Goal: Task Accomplishment & Management: Manage account settings

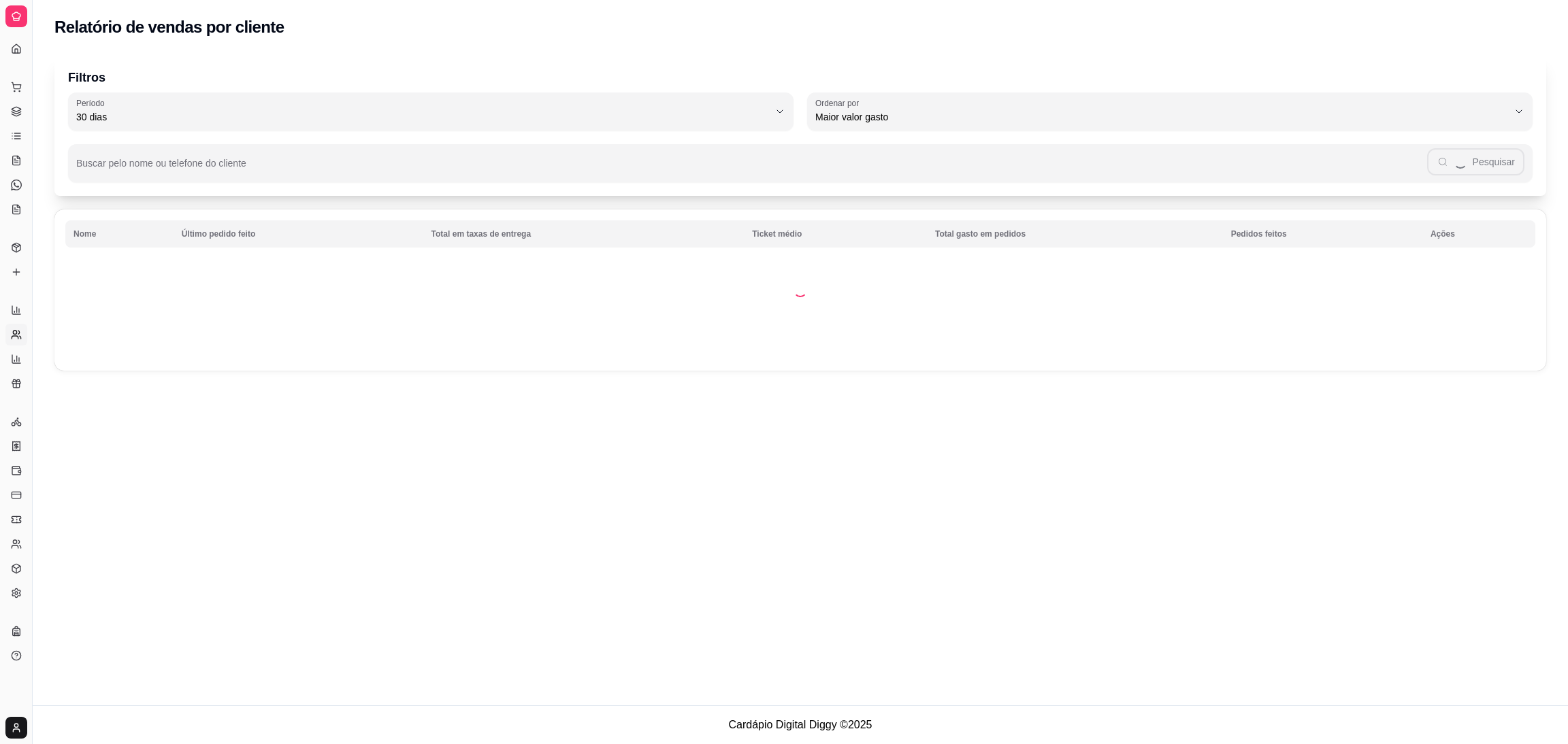
select select "30"
select select "HIGHEST_TOTAL_SPENT_WITH_ORDERS"
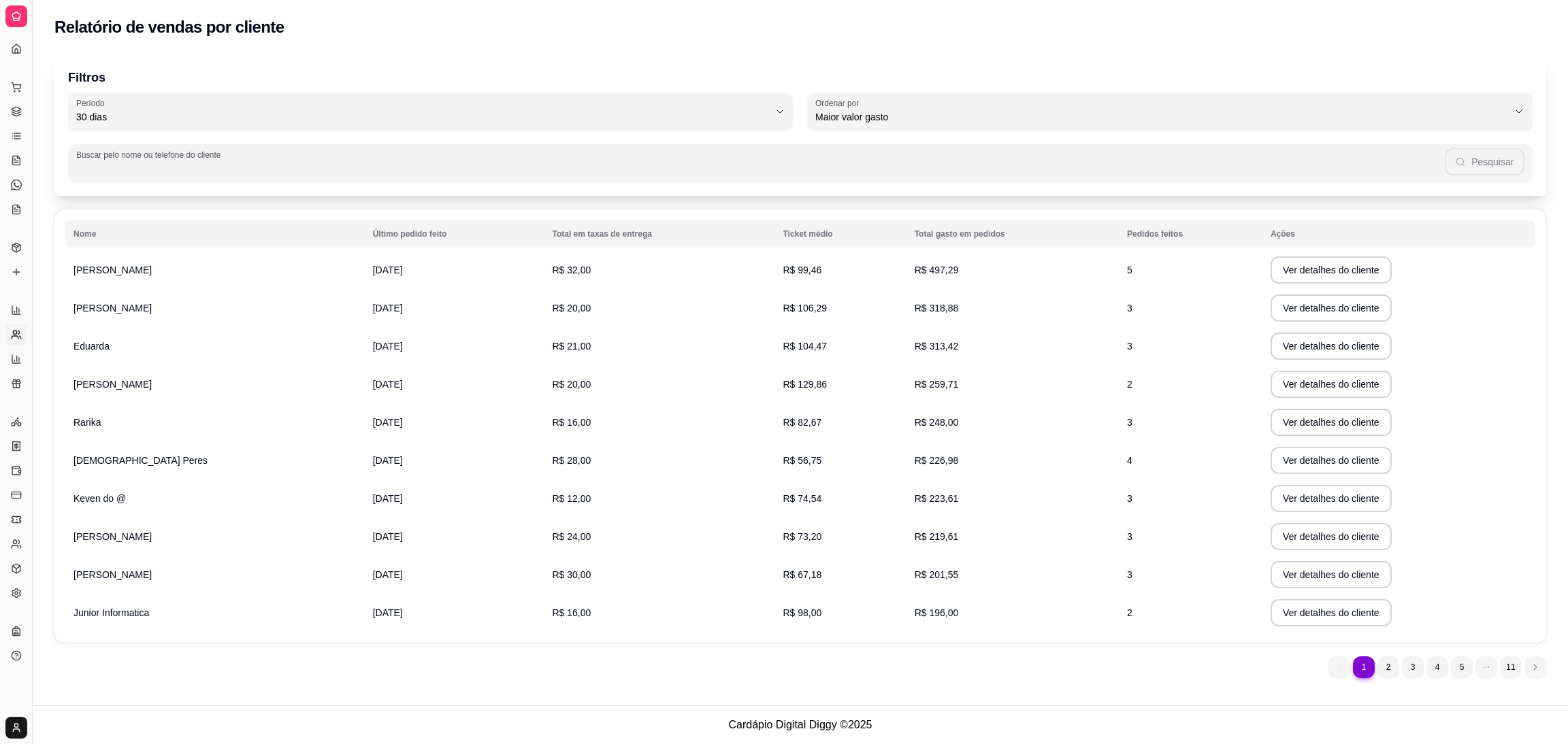
click at [281, 165] on input "Buscar pelo nome ou telefone do cliente" at bounding box center [761, 169] width 1369 height 14
type input "joao"
click at [1297, 270] on button "Ver detalhes do cliente" at bounding box center [1331, 270] width 117 height 26
click at [30, 302] on button "Toggle Sidebar" at bounding box center [32, 372] width 11 height 744
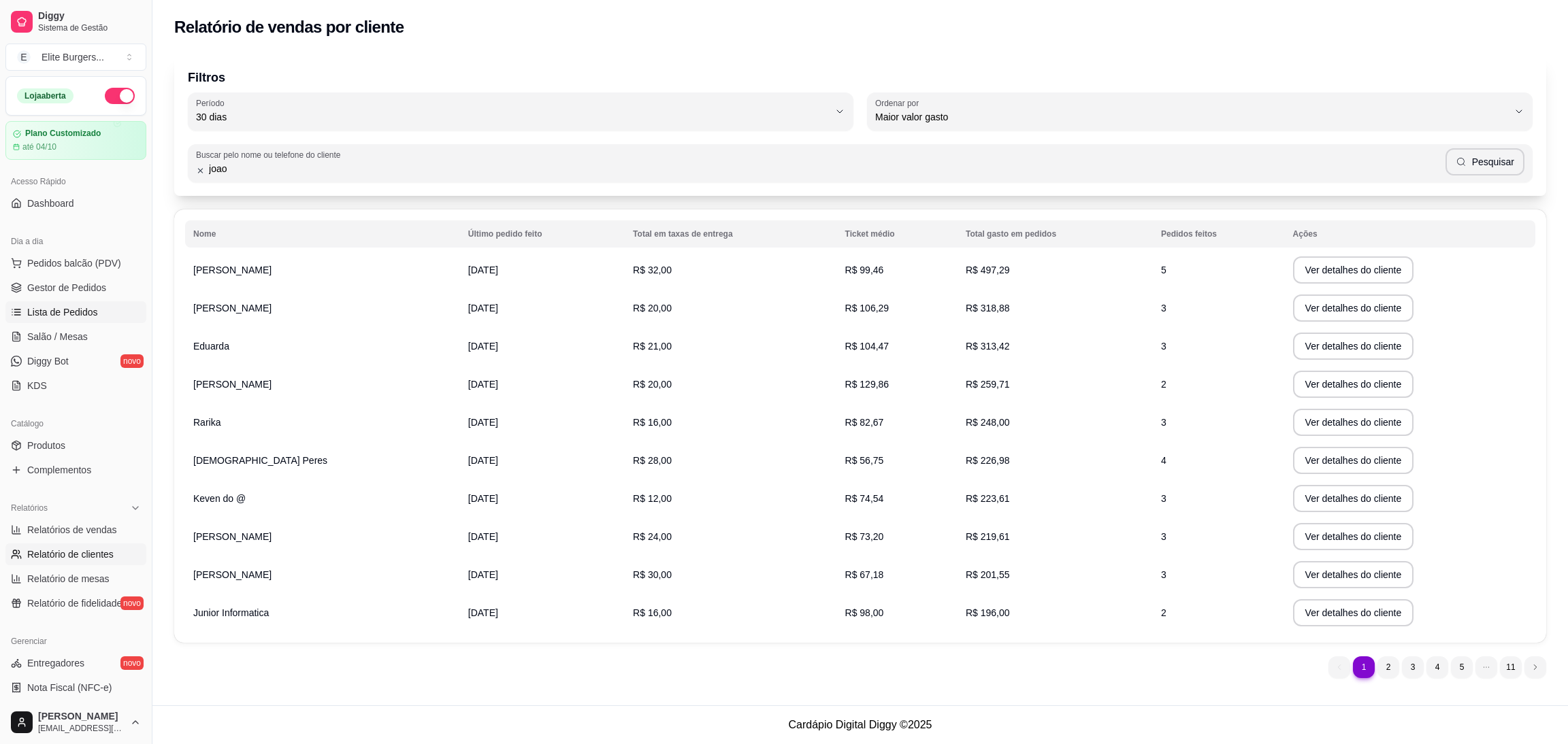
click at [30, 302] on div "Loja aberta Plano Customizado até 04/10 Acesso Rápido Dashboard Dia a dia Pedid…" at bounding box center [76, 388] width 151 height 625
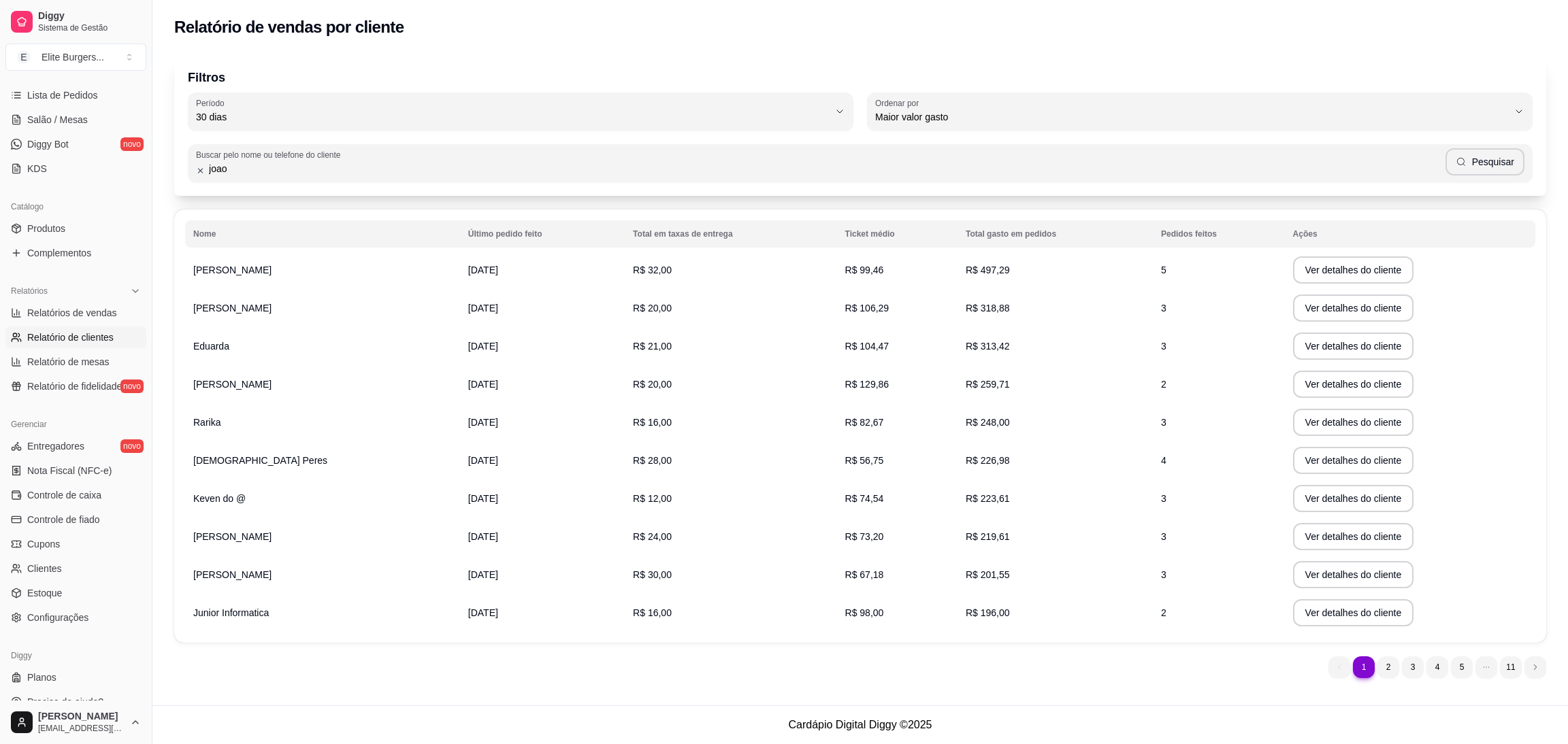
scroll to position [234, 0]
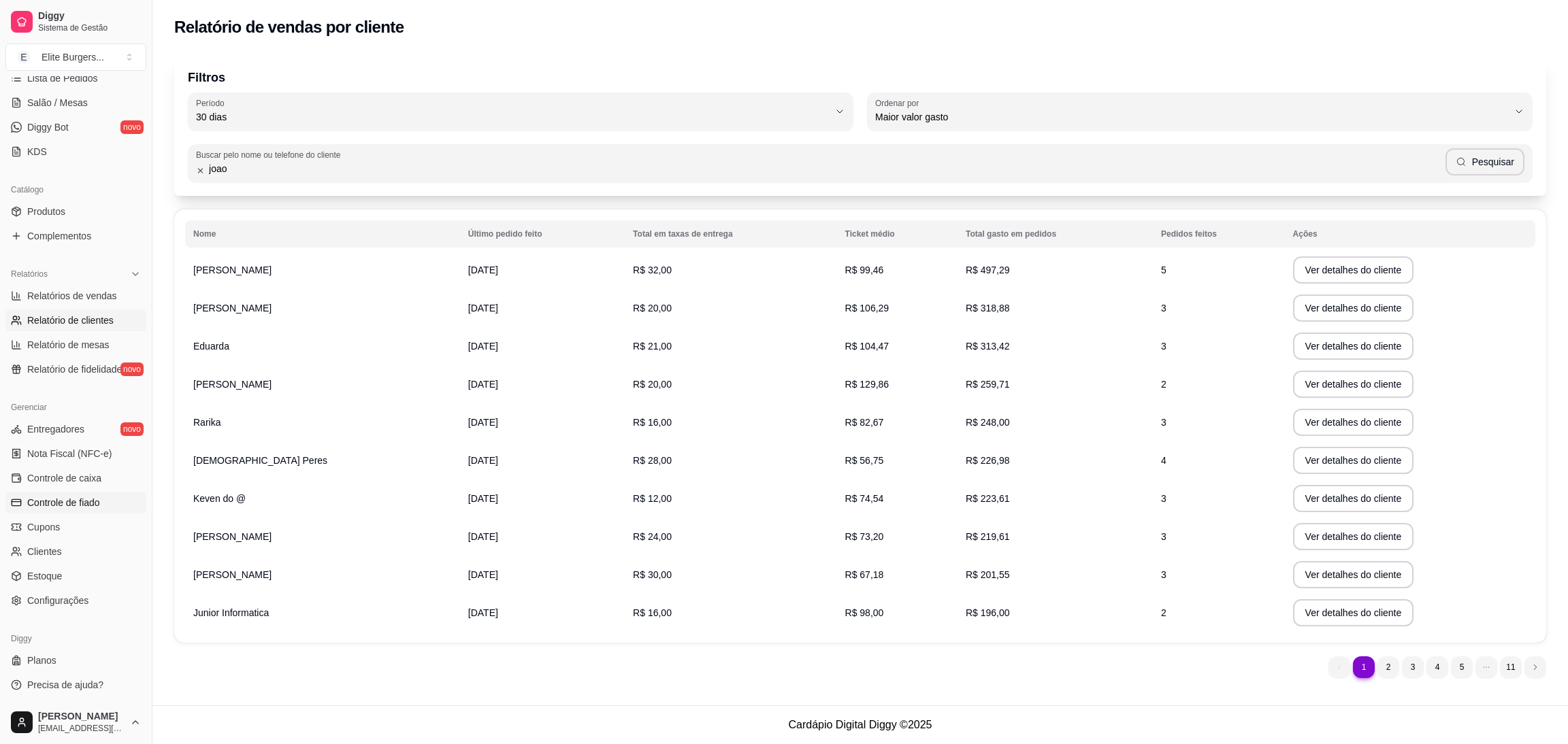
click at [103, 500] on link "Controle de fiado" at bounding box center [76, 503] width 140 height 22
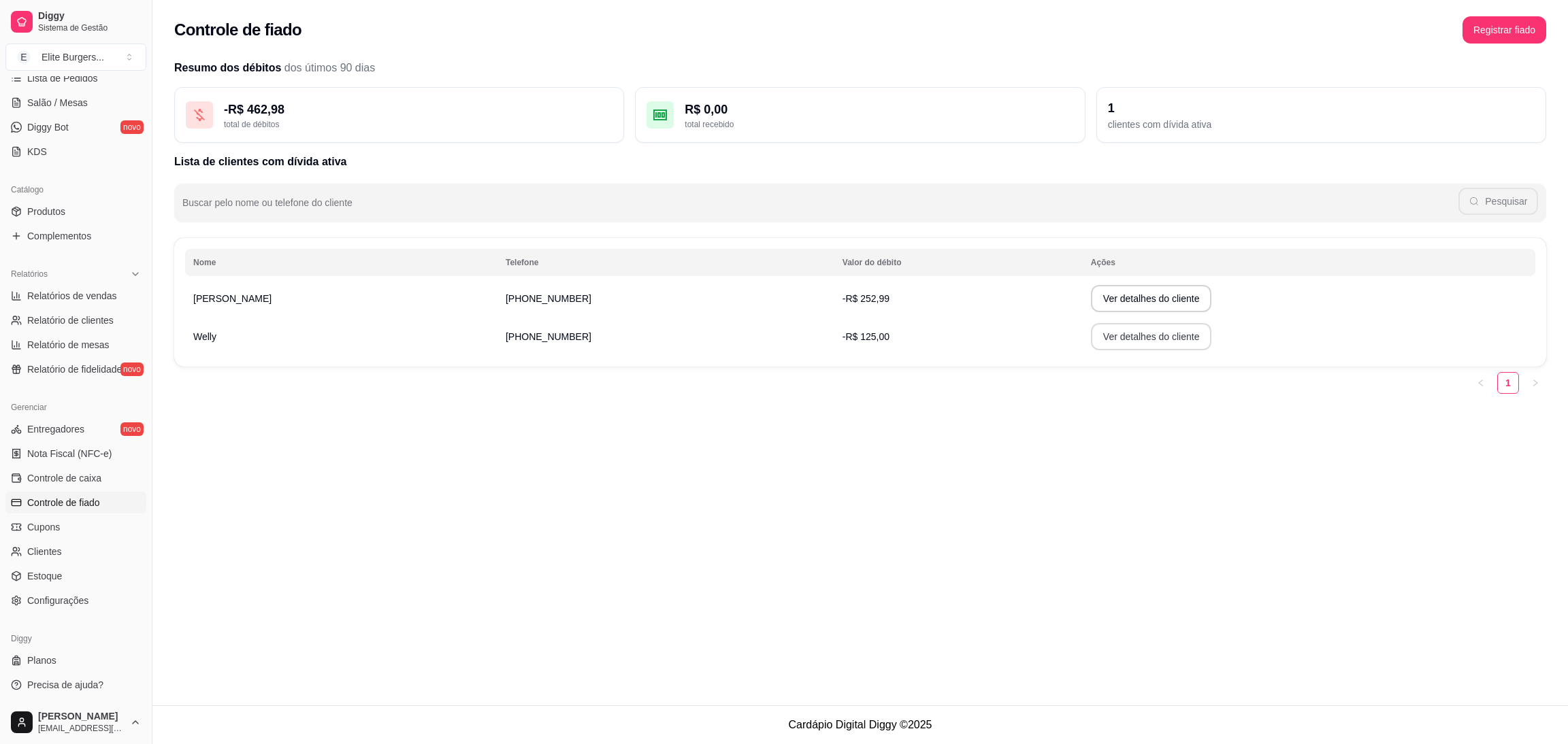
click at [1097, 343] on button "Ver detalhes do cliente" at bounding box center [1151, 336] width 121 height 27
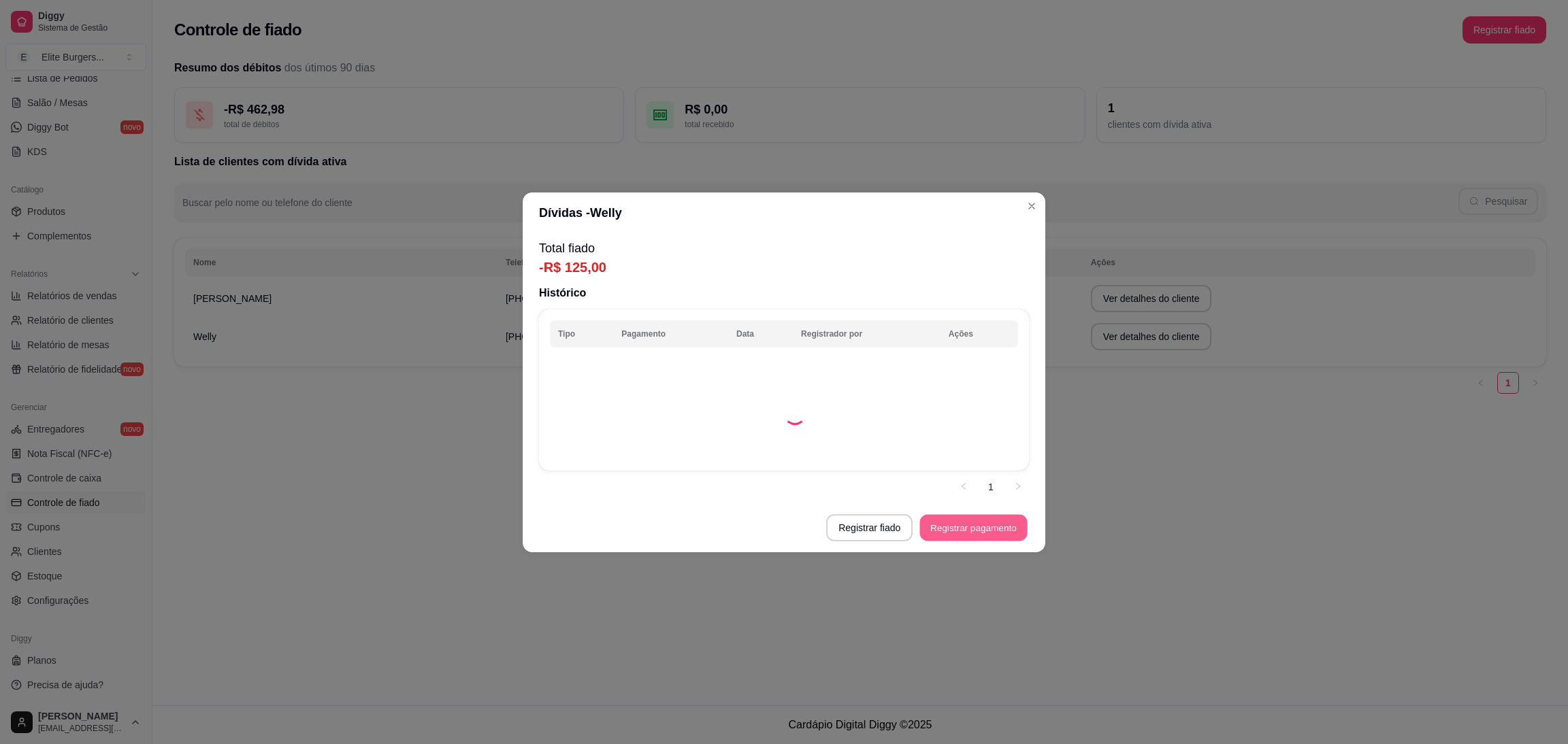
click at [961, 527] on button "Registrar pagamento" at bounding box center [974, 527] width 108 height 26
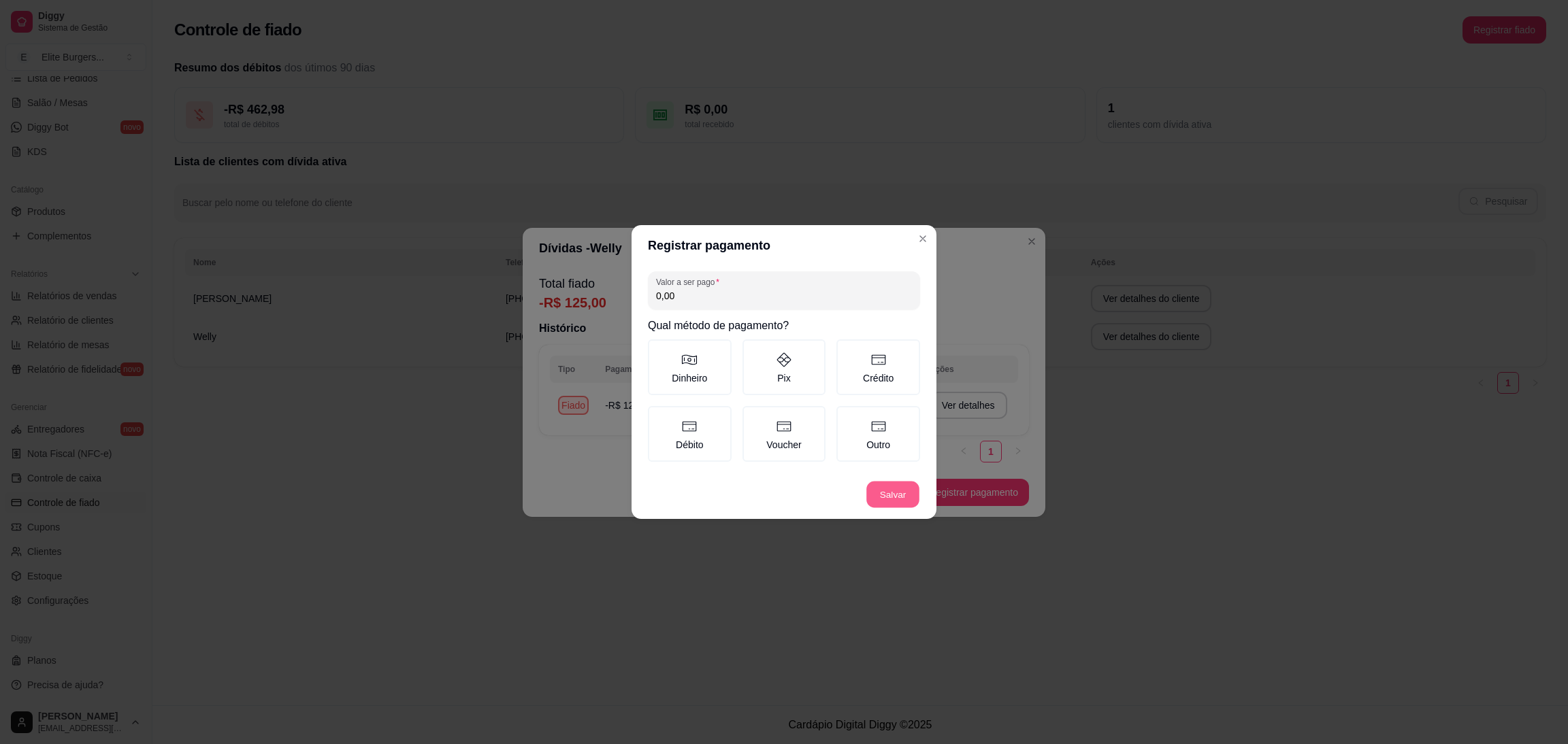
click at [885, 495] on button "Salvar" at bounding box center [893, 494] width 53 height 26
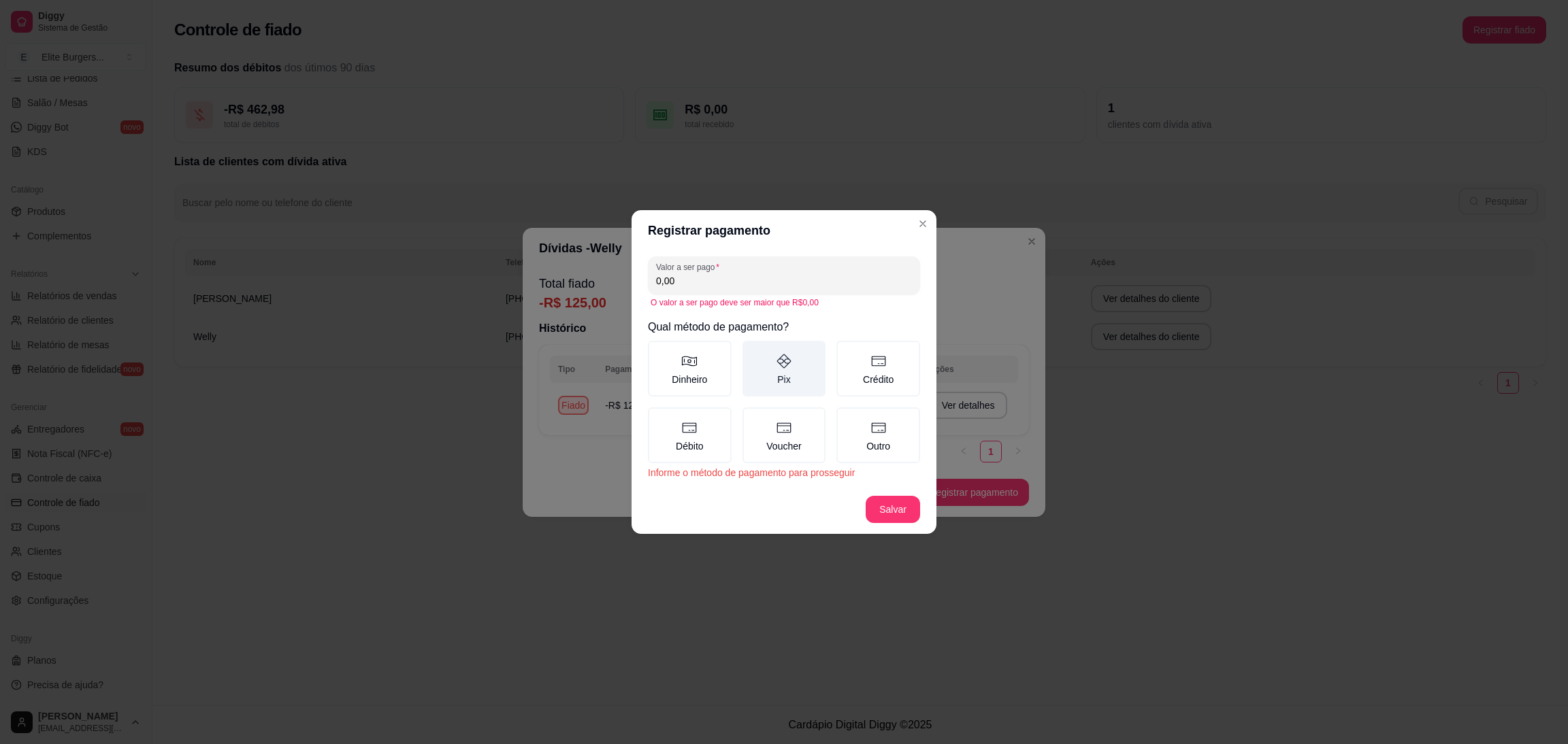
click at [826, 373] on label "Pix" at bounding box center [784, 368] width 84 height 56
click at [753, 351] on button "Pix" at bounding box center [747, 346] width 11 height 11
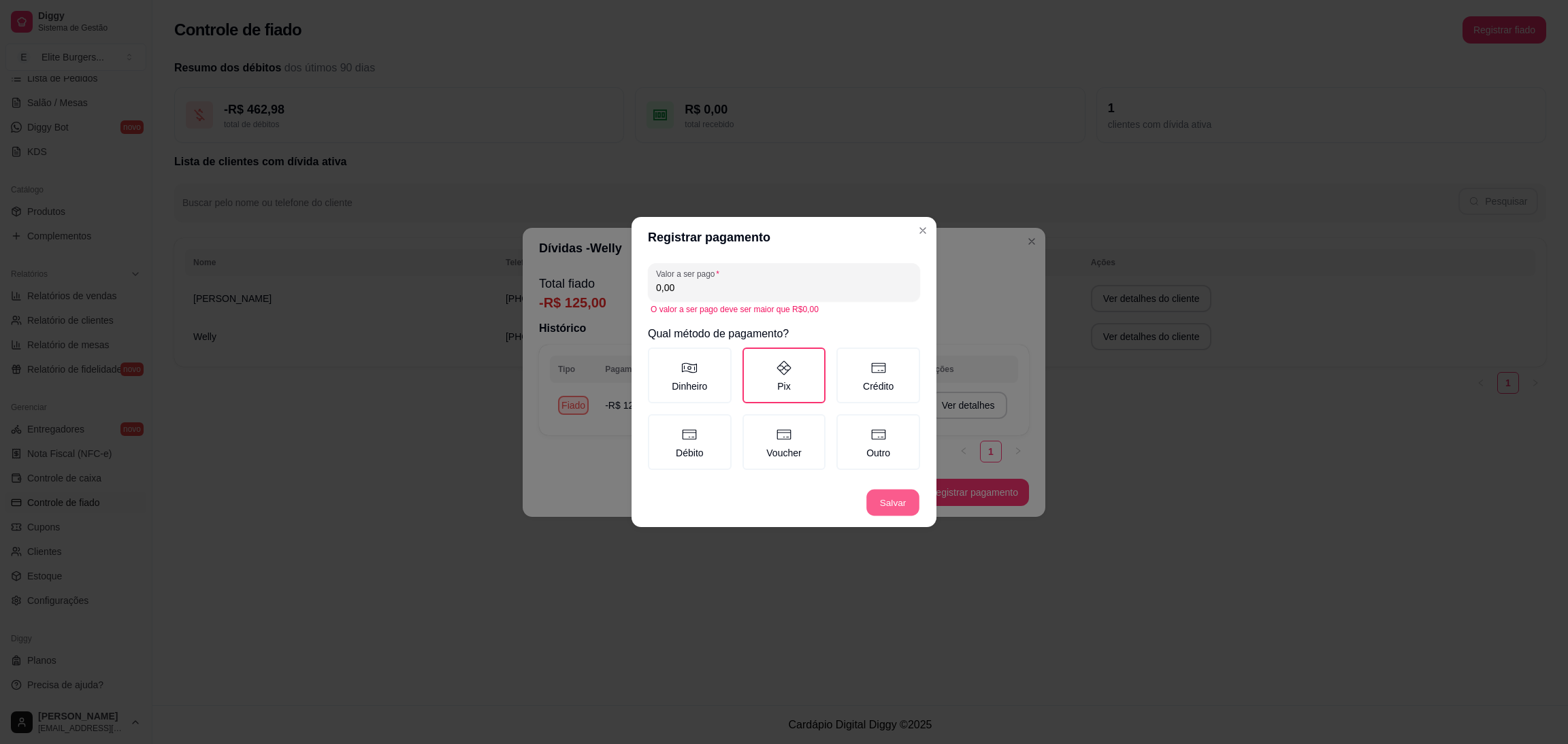
click at [889, 499] on button "Salvar" at bounding box center [893, 502] width 53 height 26
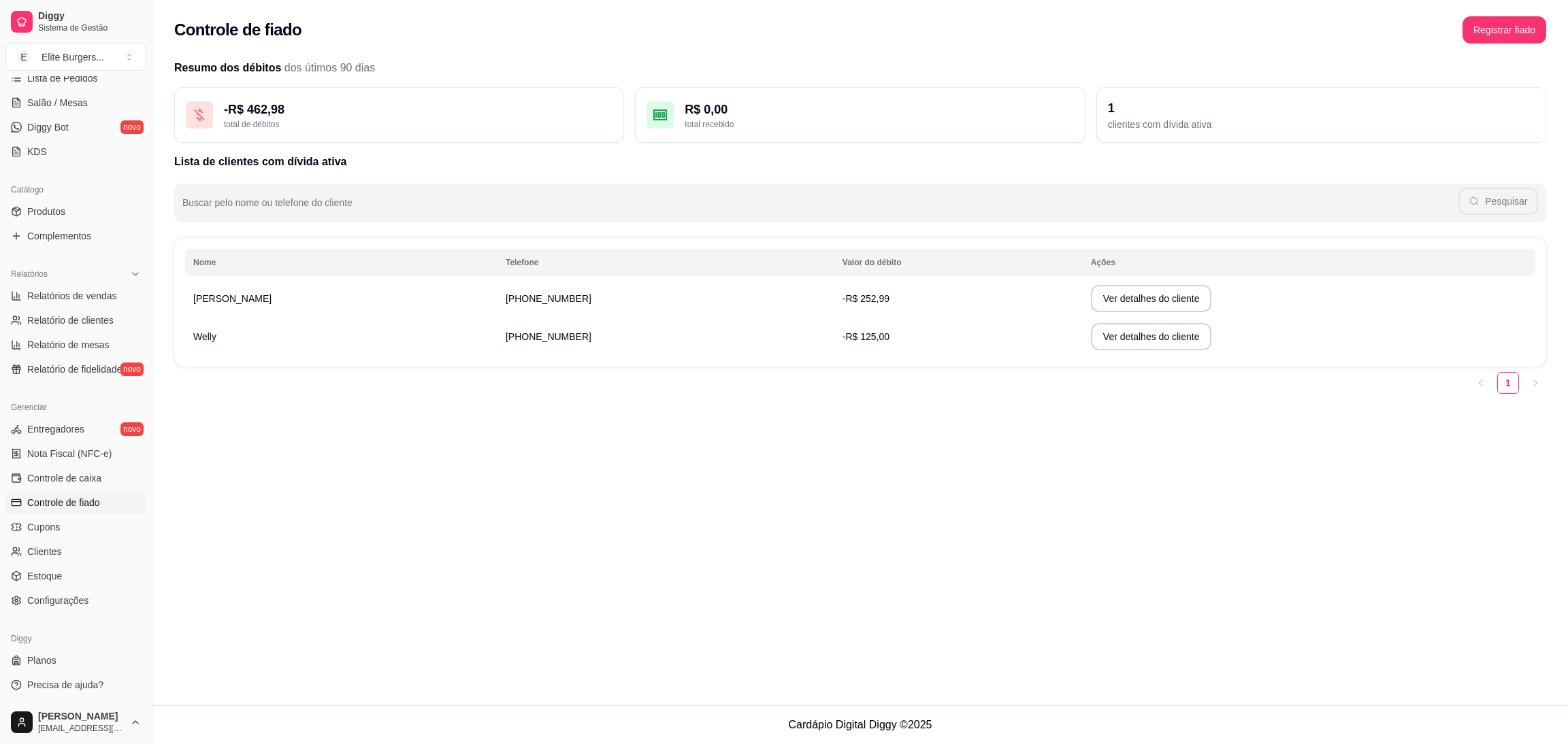
click at [835, 302] on td "-R$ 252,99" at bounding box center [959, 299] width 248 height 38
click at [1108, 299] on button "Ver detalhes do cliente" at bounding box center [1151, 298] width 117 height 26
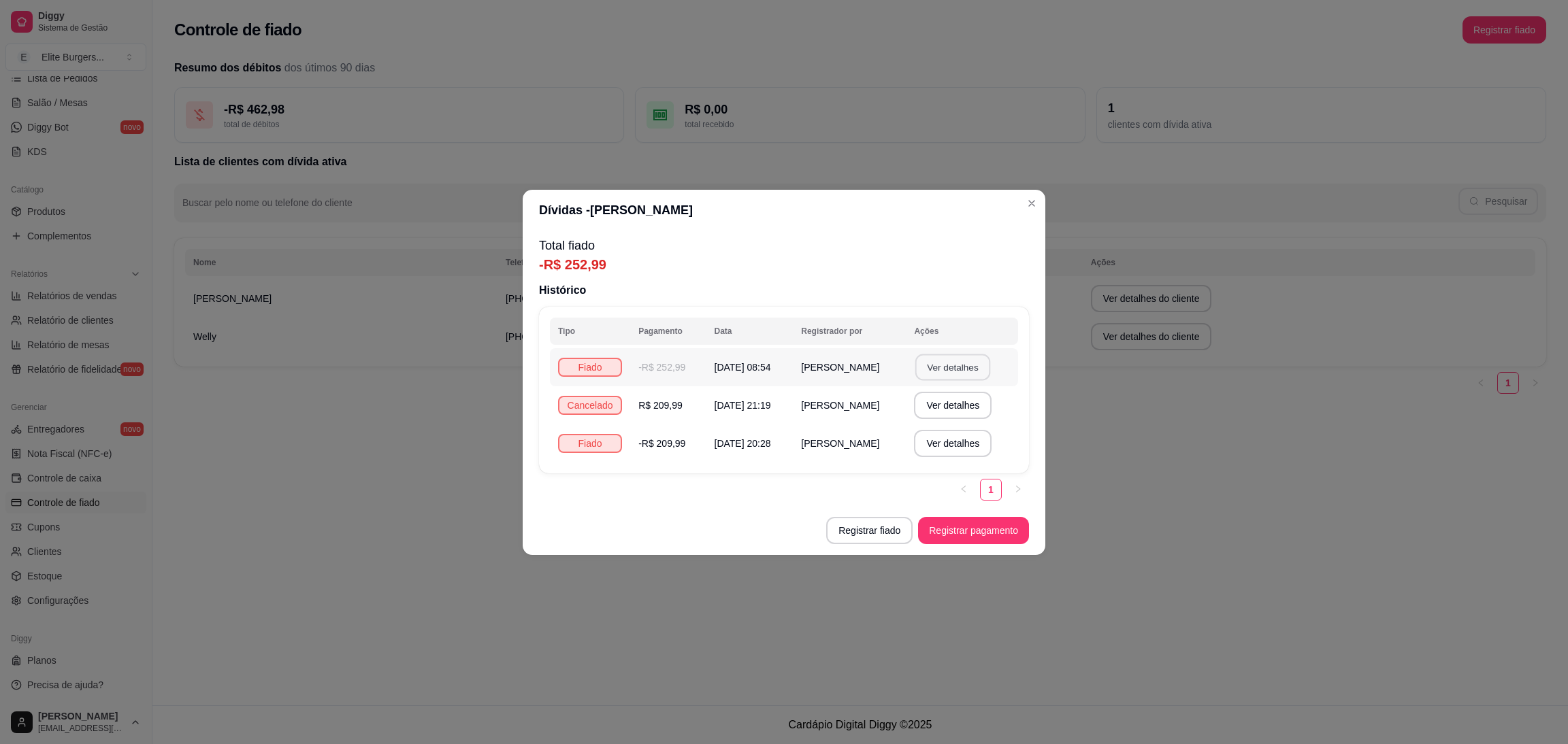
click at [971, 359] on button "Ver detalhes" at bounding box center [953, 367] width 75 height 26
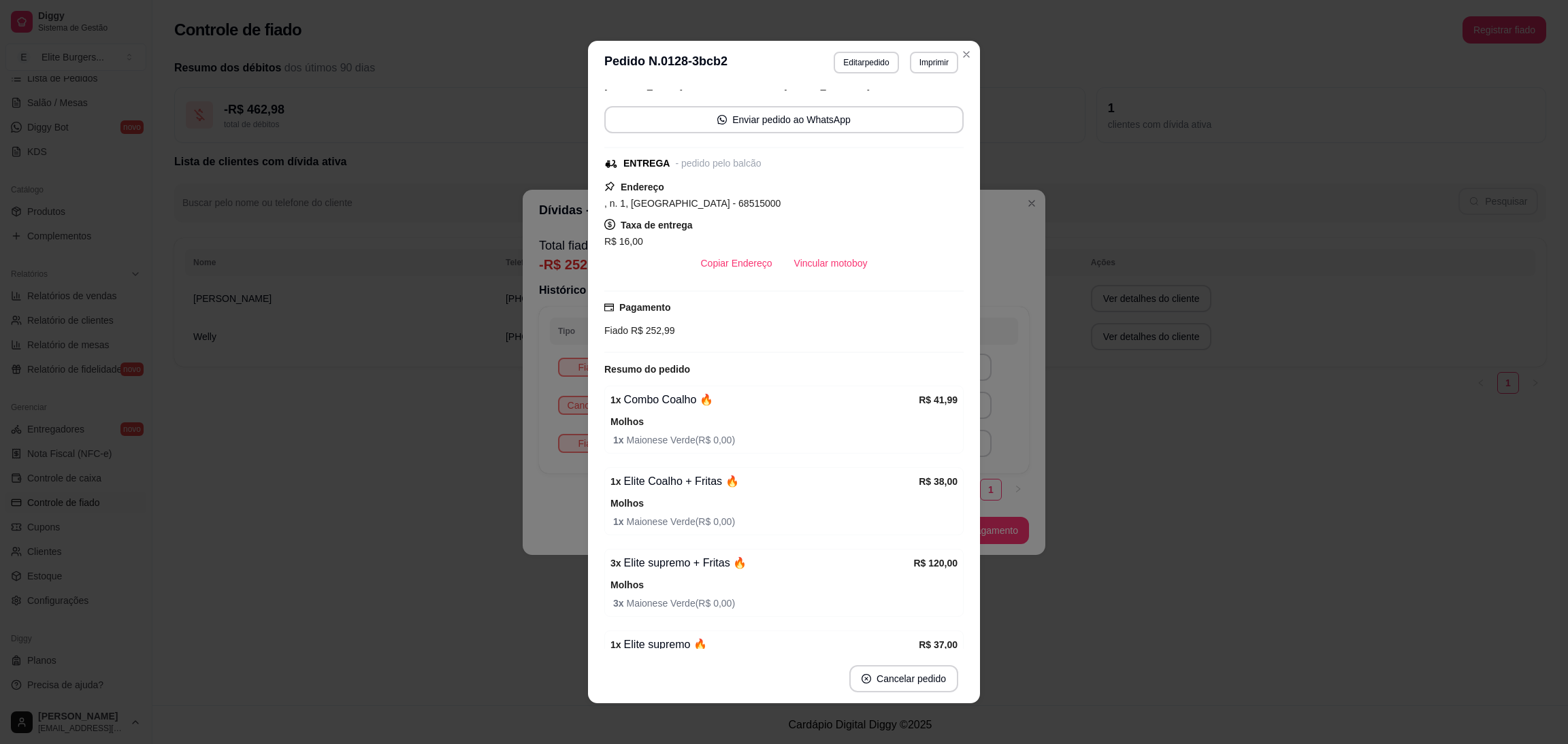
scroll to position [201, 0]
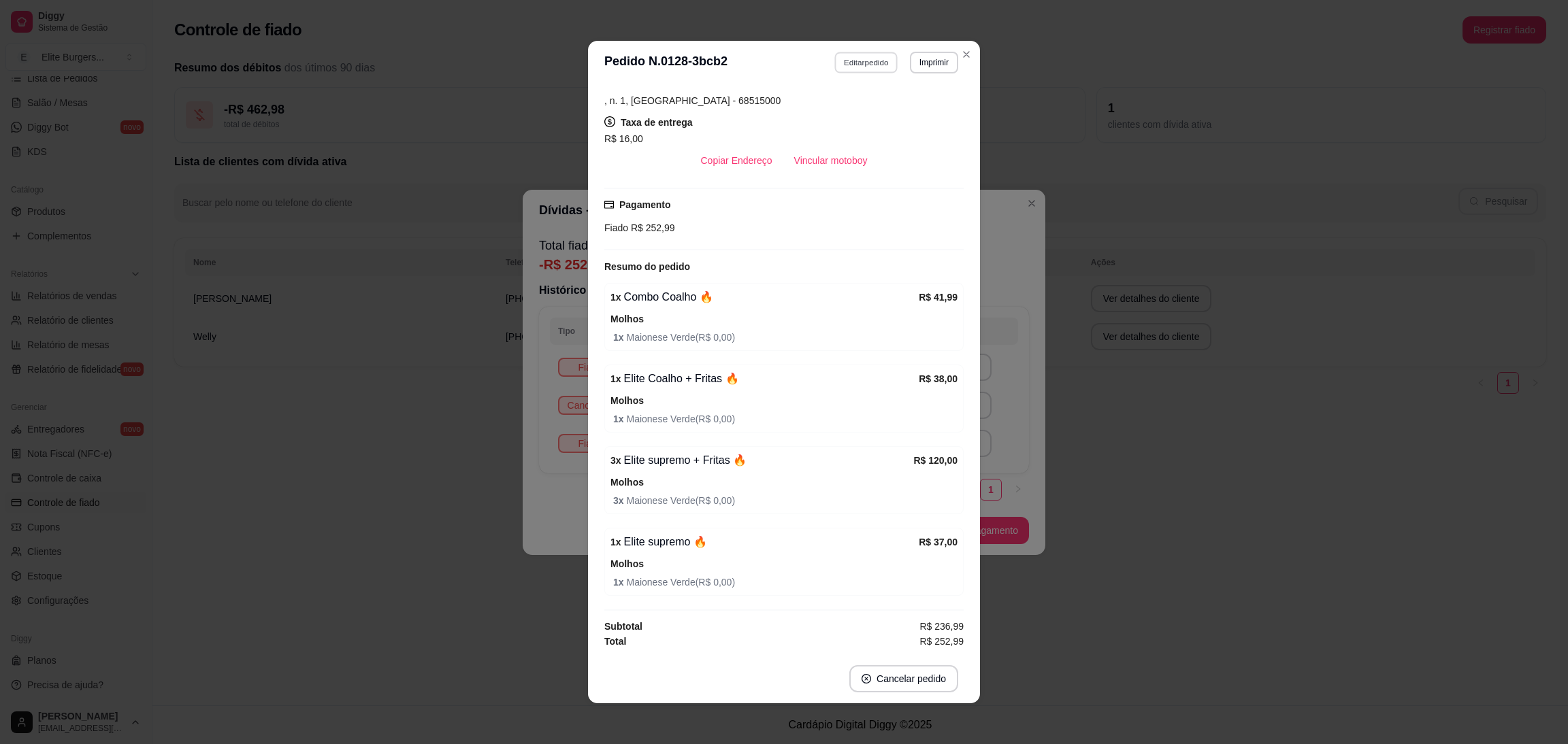
click at [852, 58] on button "Editar pedido" at bounding box center [867, 62] width 63 height 21
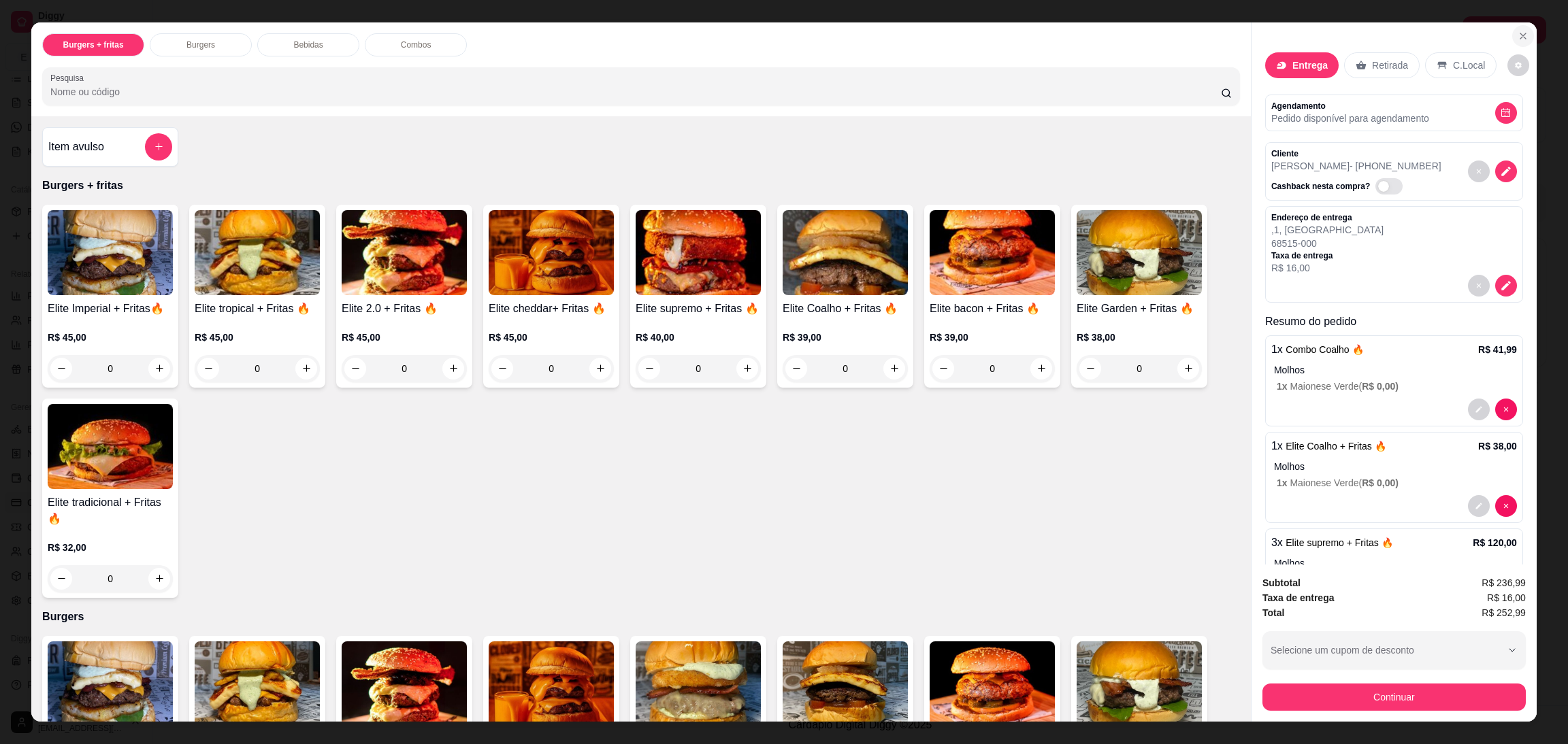
click at [1518, 34] on icon "Close" at bounding box center [1523, 36] width 11 height 11
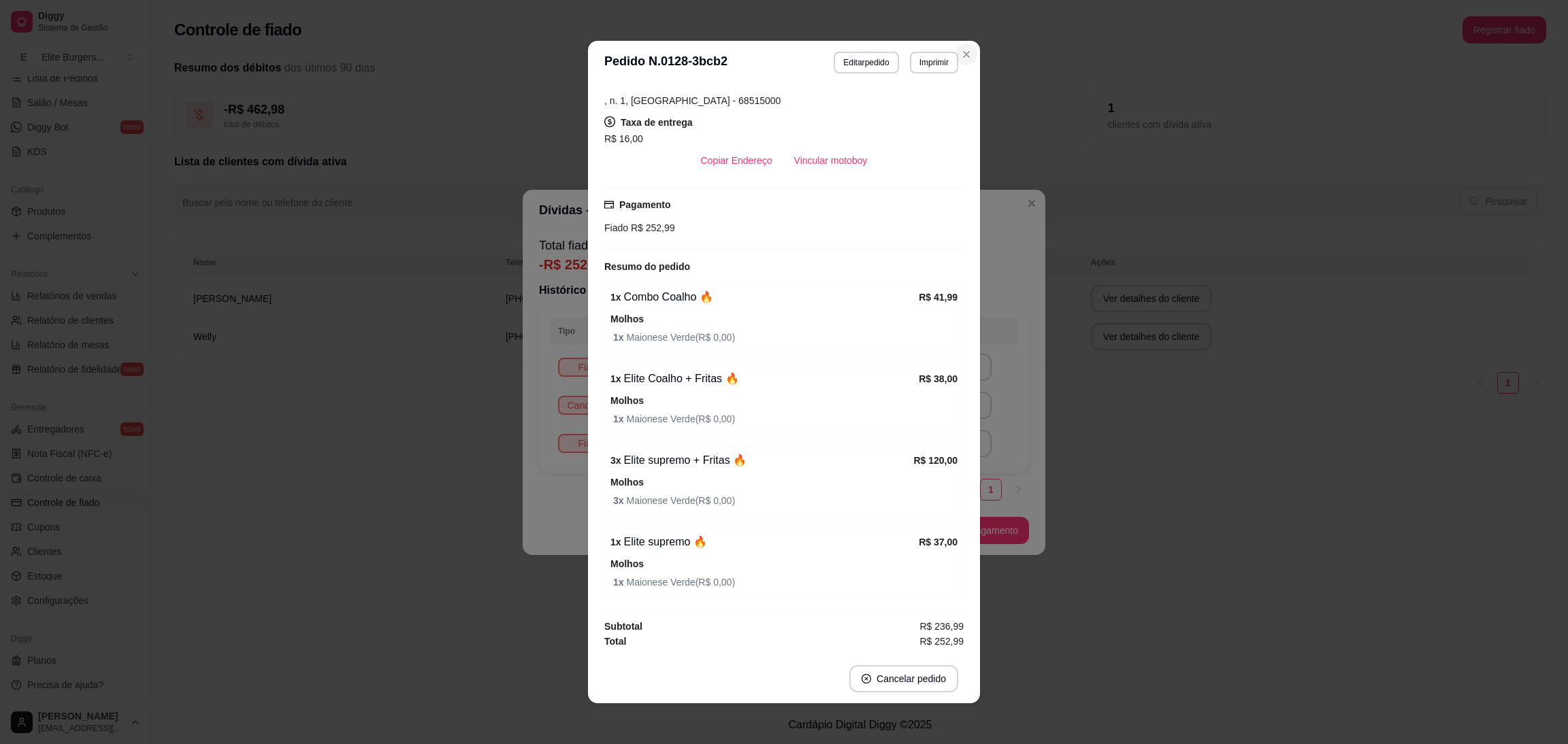
click at [964, 57] on button "Close" at bounding box center [967, 55] width 22 height 22
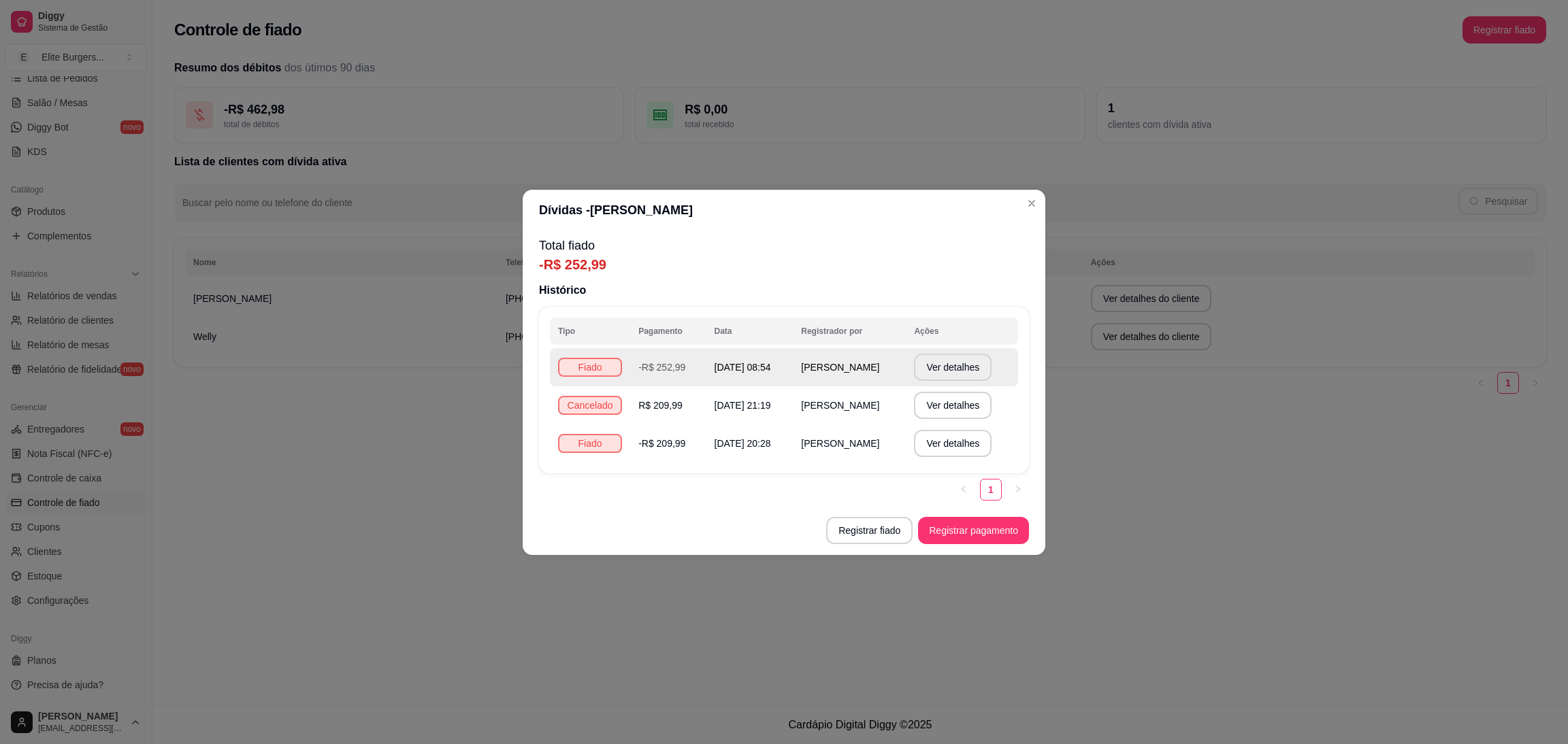
click at [672, 374] on td "-R$ 252,99" at bounding box center [668, 367] width 76 height 38
click at [954, 356] on button "Ver detalhes" at bounding box center [953, 367] width 75 height 26
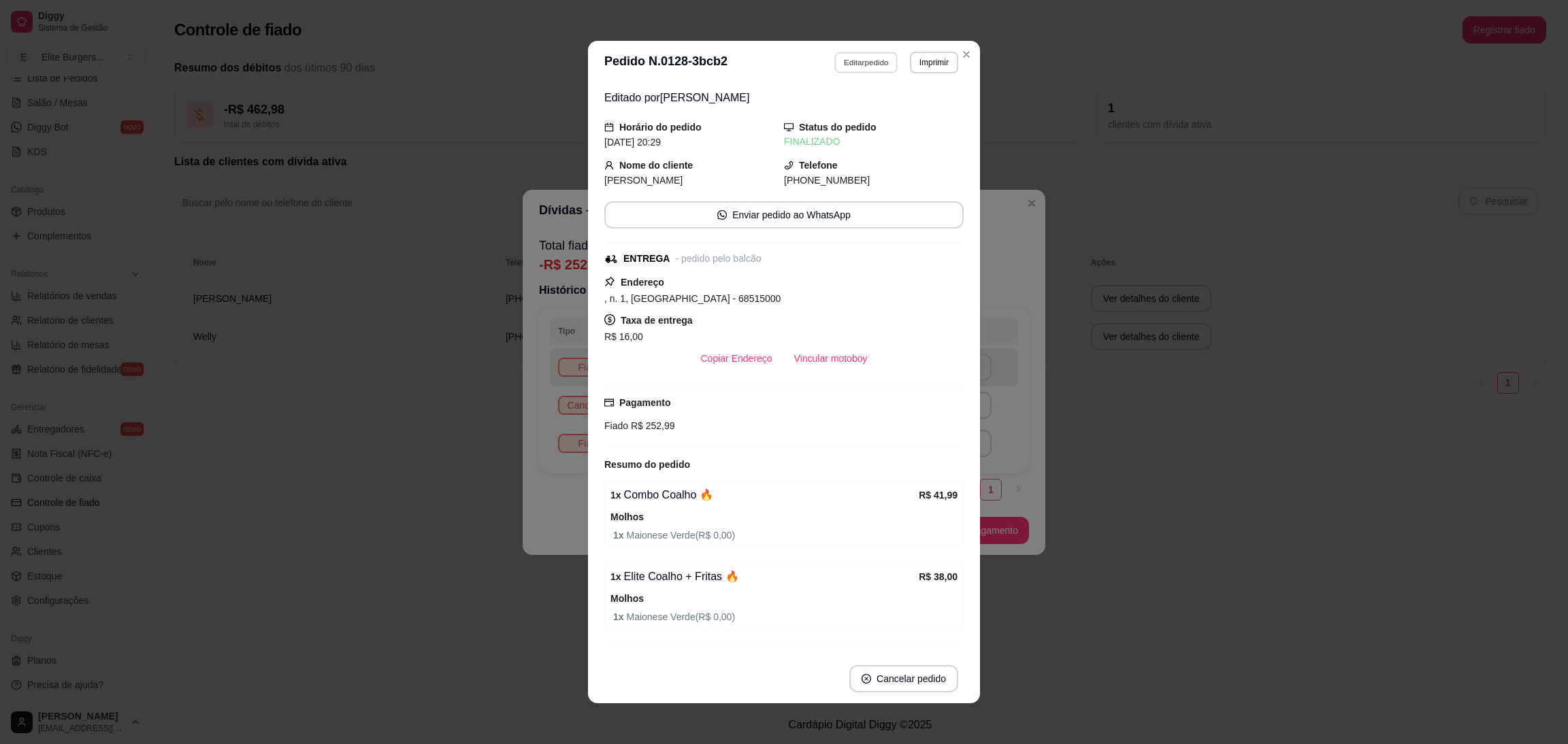
click at [852, 57] on button "Editar pedido" at bounding box center [867, 62] width 63 height 21
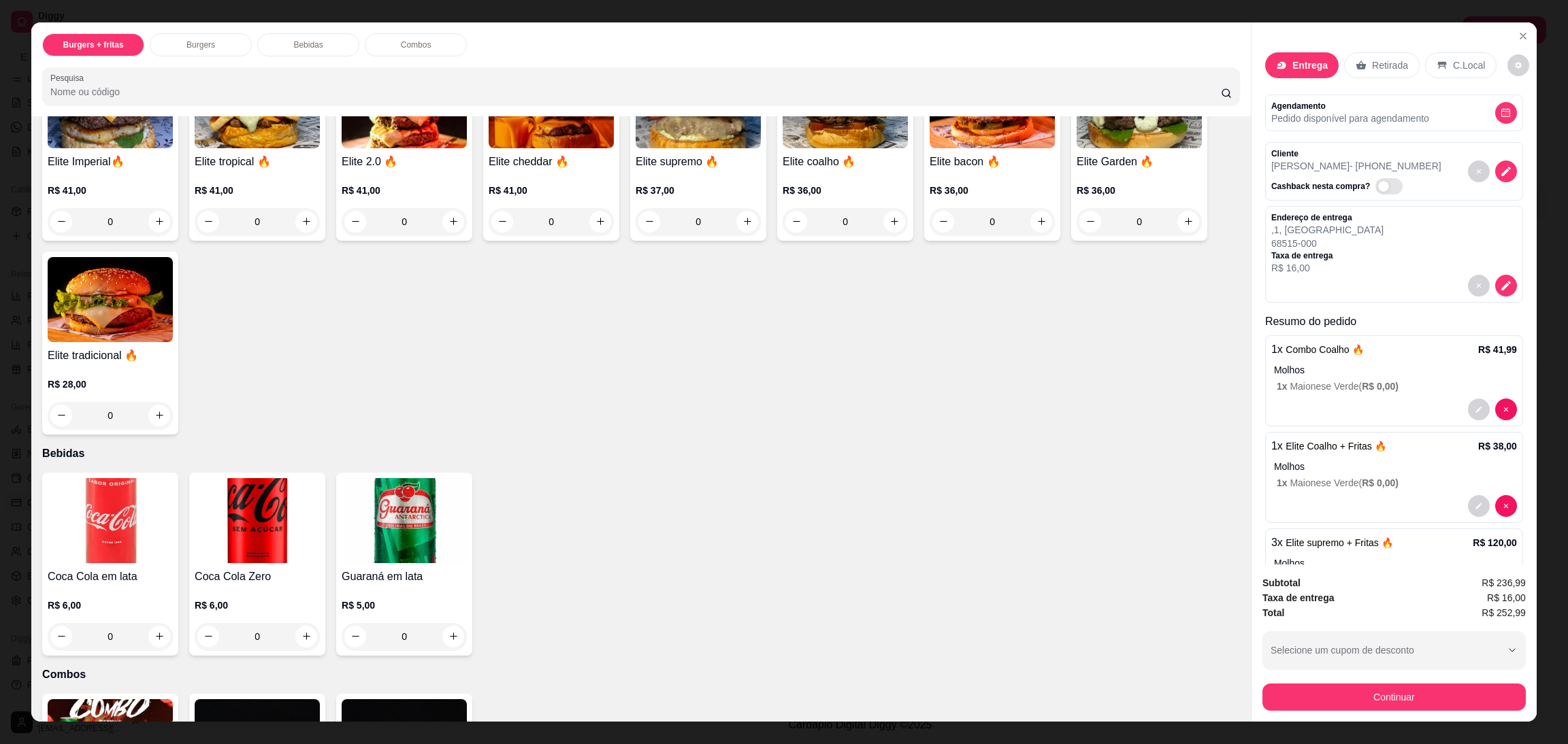
scroll to position [0, 0]
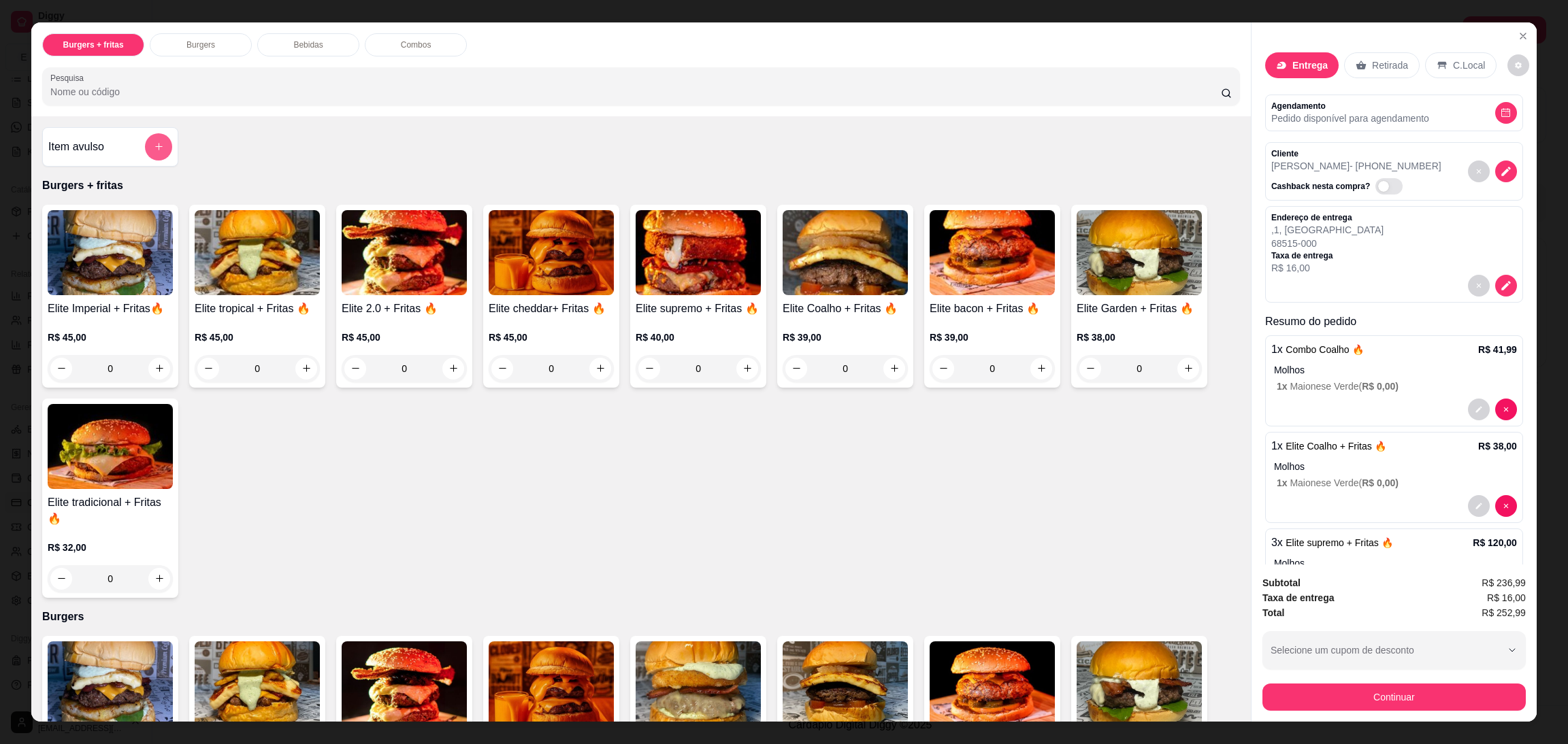
click at [150, 137] on button "add-separate-item" at bounding box center [159, 147] width 27 height 27
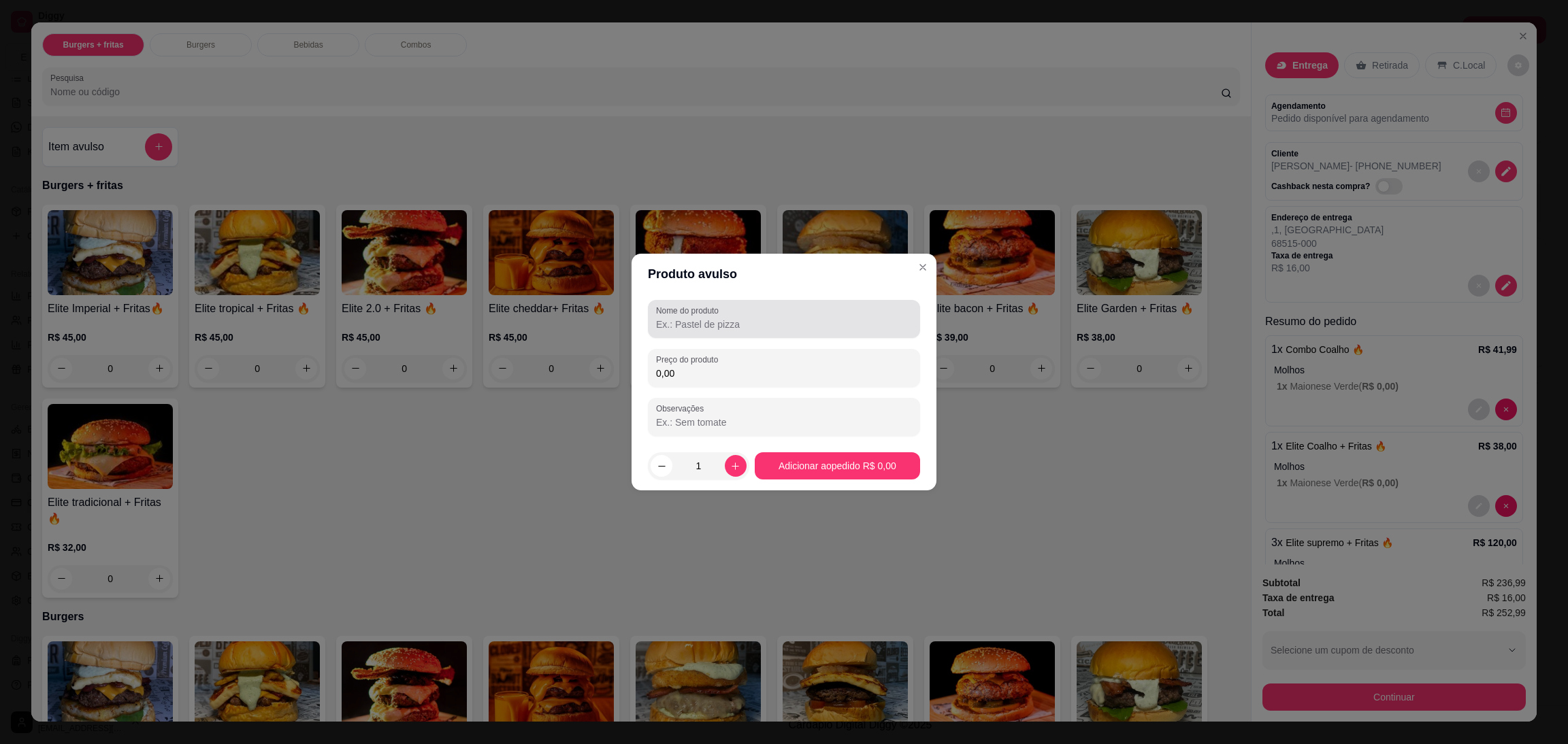
click at [708, 317] on input "Nome do produto" at bounding box center [784, 324] width 256 height 14
type input "Elite Coalho Duplo"
click at [725, 371] on input "0,00" at bounding box center [784, 373] width 256 height 14
type input "55,00"
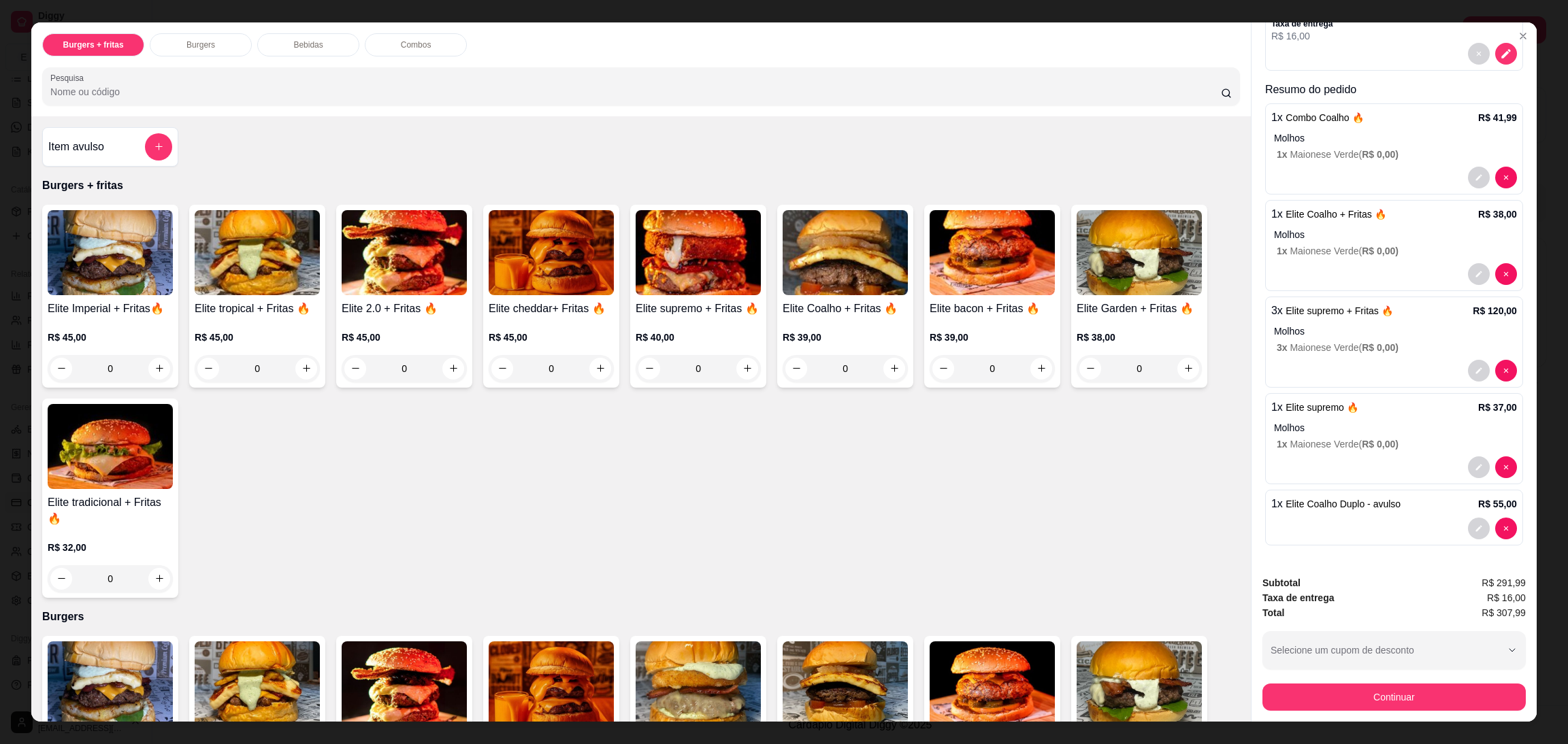
scroll to position [248, 0]
click at [1355, 518] on div at bounding box center [1394, 529] width 245 height 22
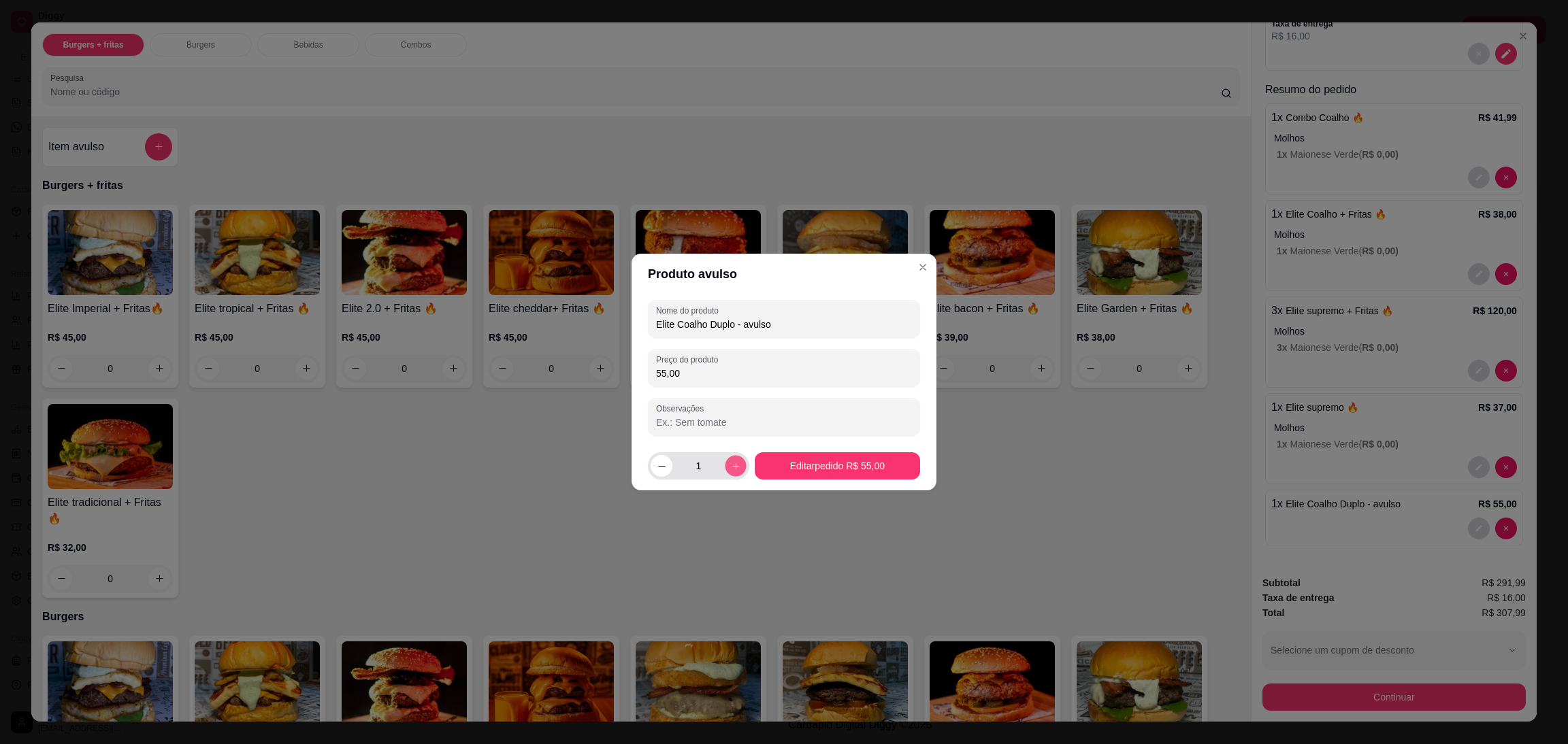
click at [728, 460] on button "increase-product-quantity" at bounding box center [735, 465] width 21 height 21
type input "2"
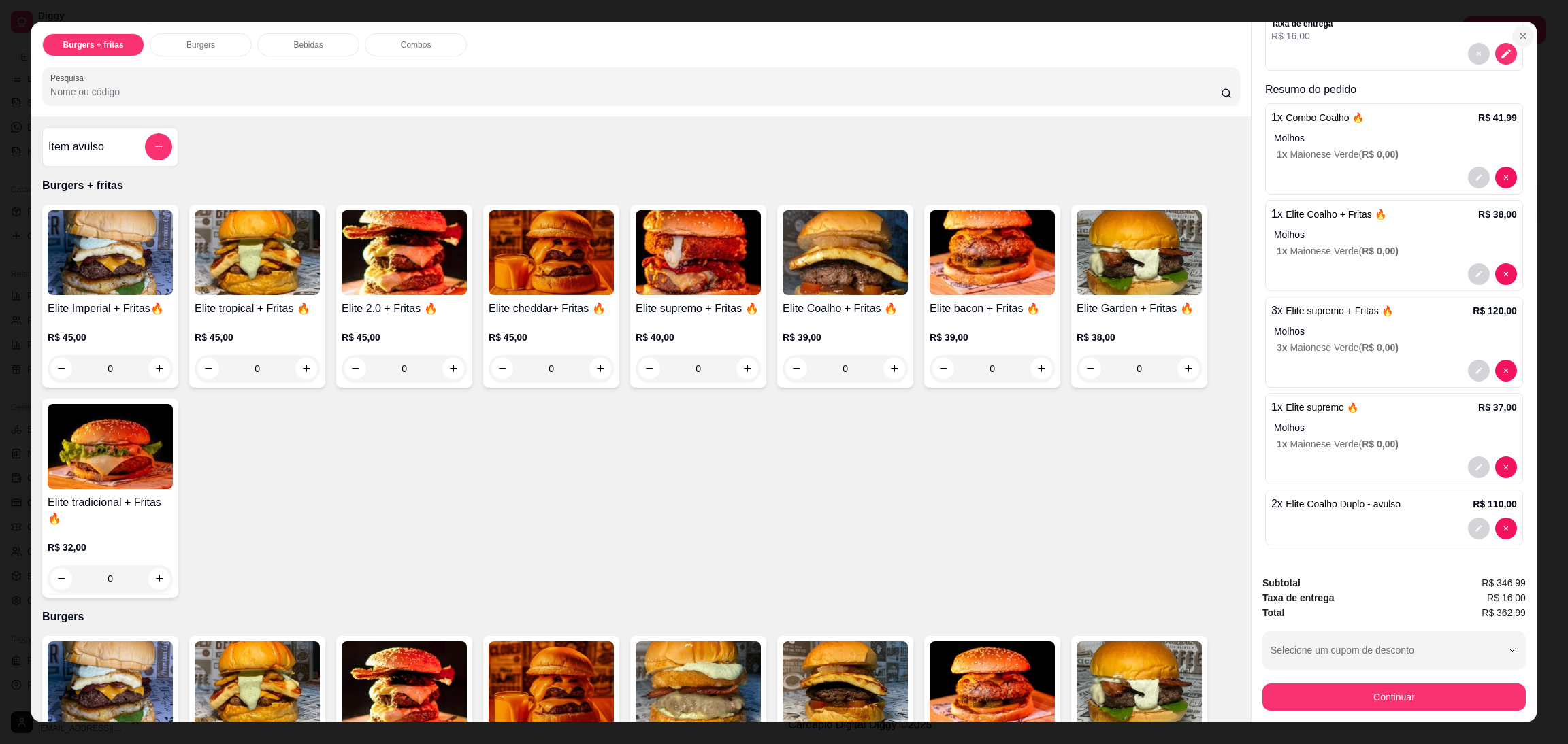
click at [1518, 37] on icon "Close" at bounding box center [1523, 36] width 11 height 11
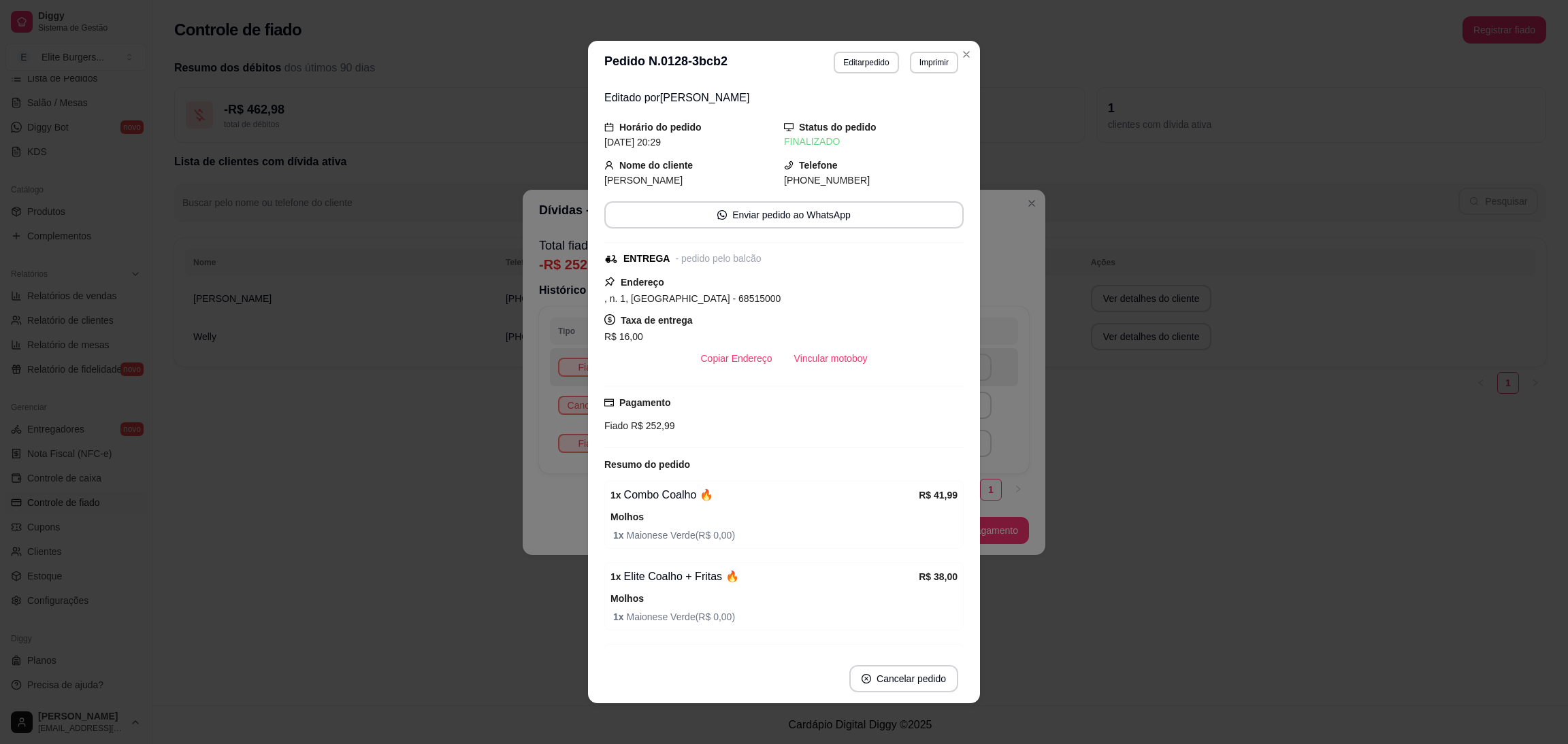
click at [1087, 302] on div "**********" at bounding box center [784, 372] width 1568 height 744
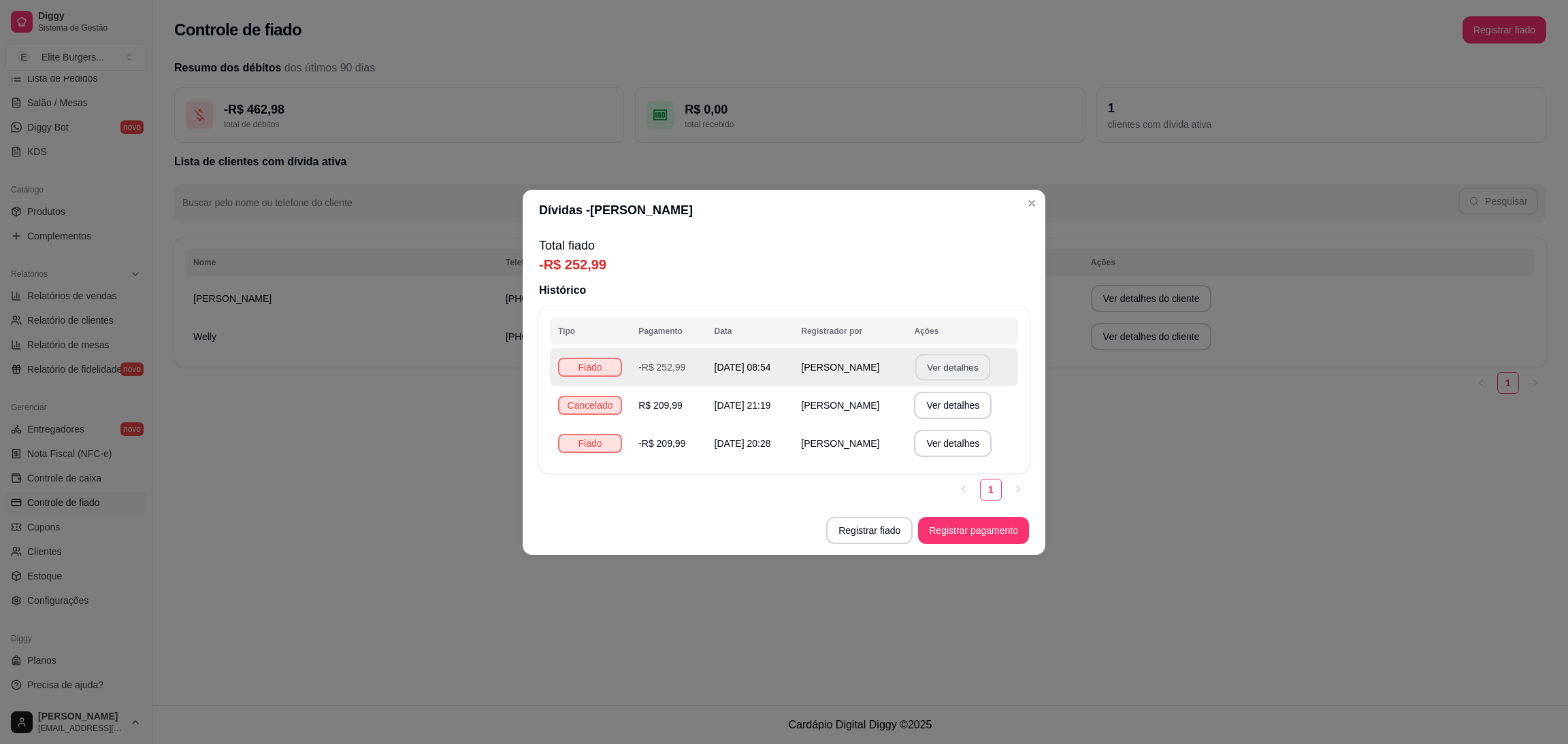
click at [932, 369] on button "Ver detalhes" at bounding box center [953, 367] width 75 height 26
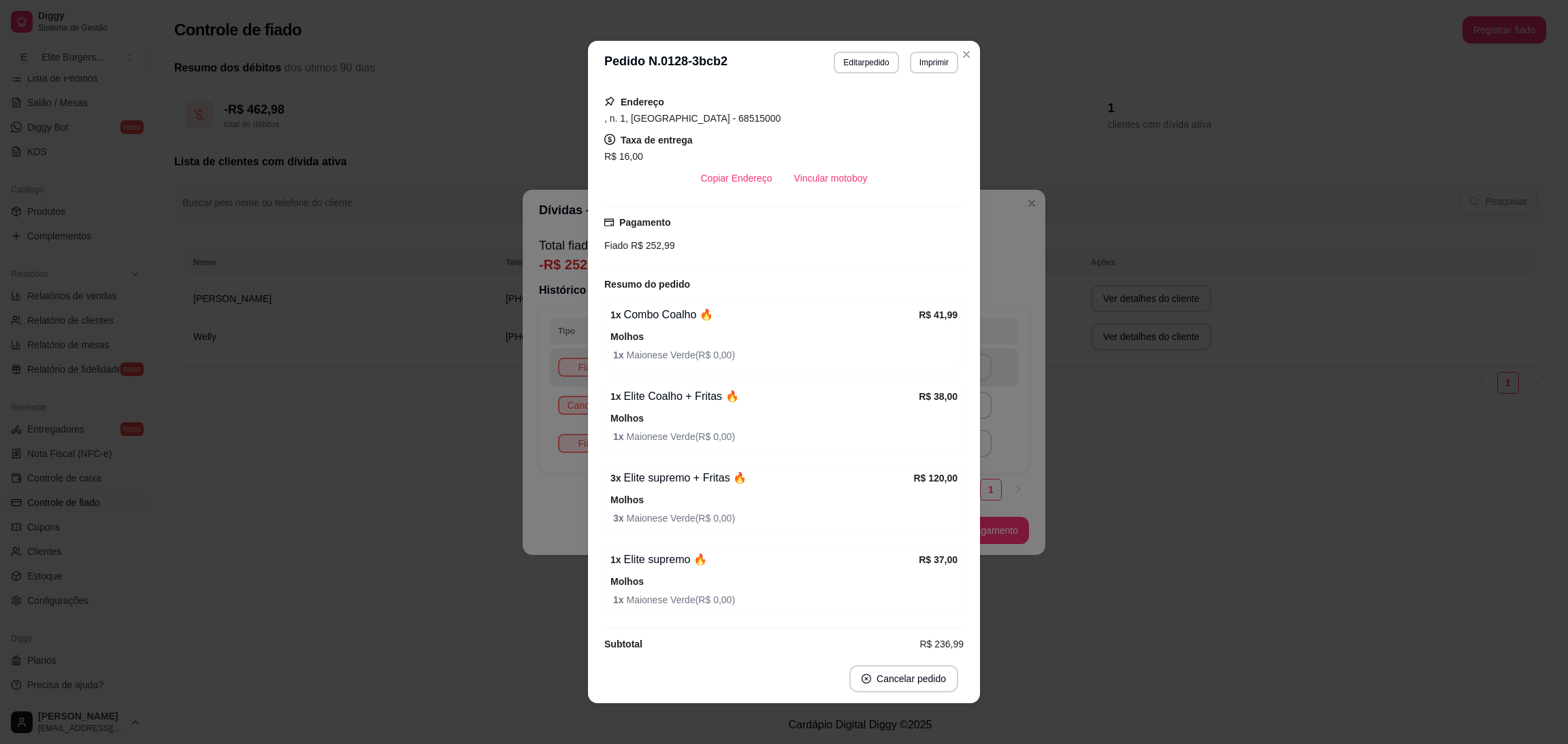
scroll to position [201, 0]
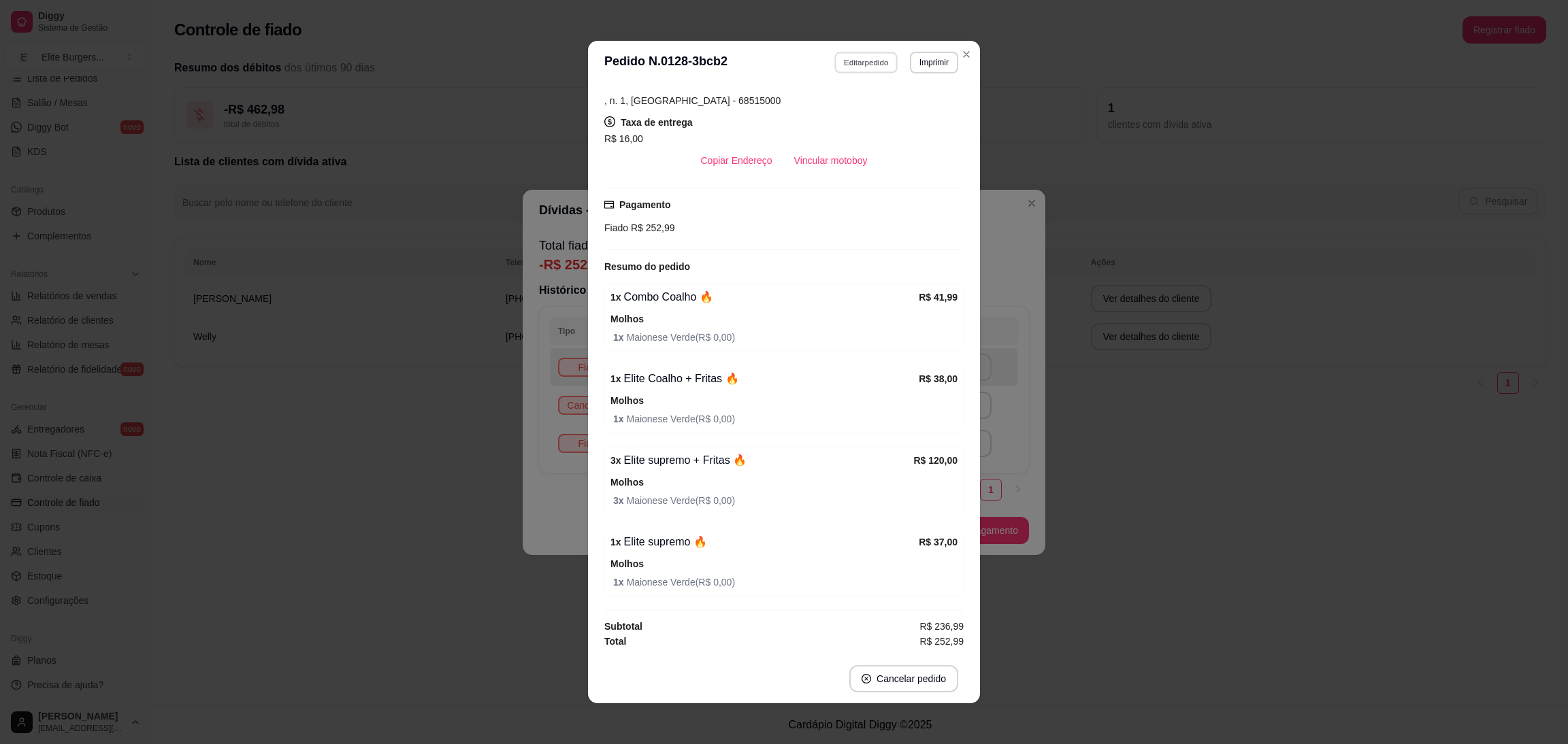
click at [859, 69] on button "Editar pedido" at bounding box center [867, 62] width 63 height 21
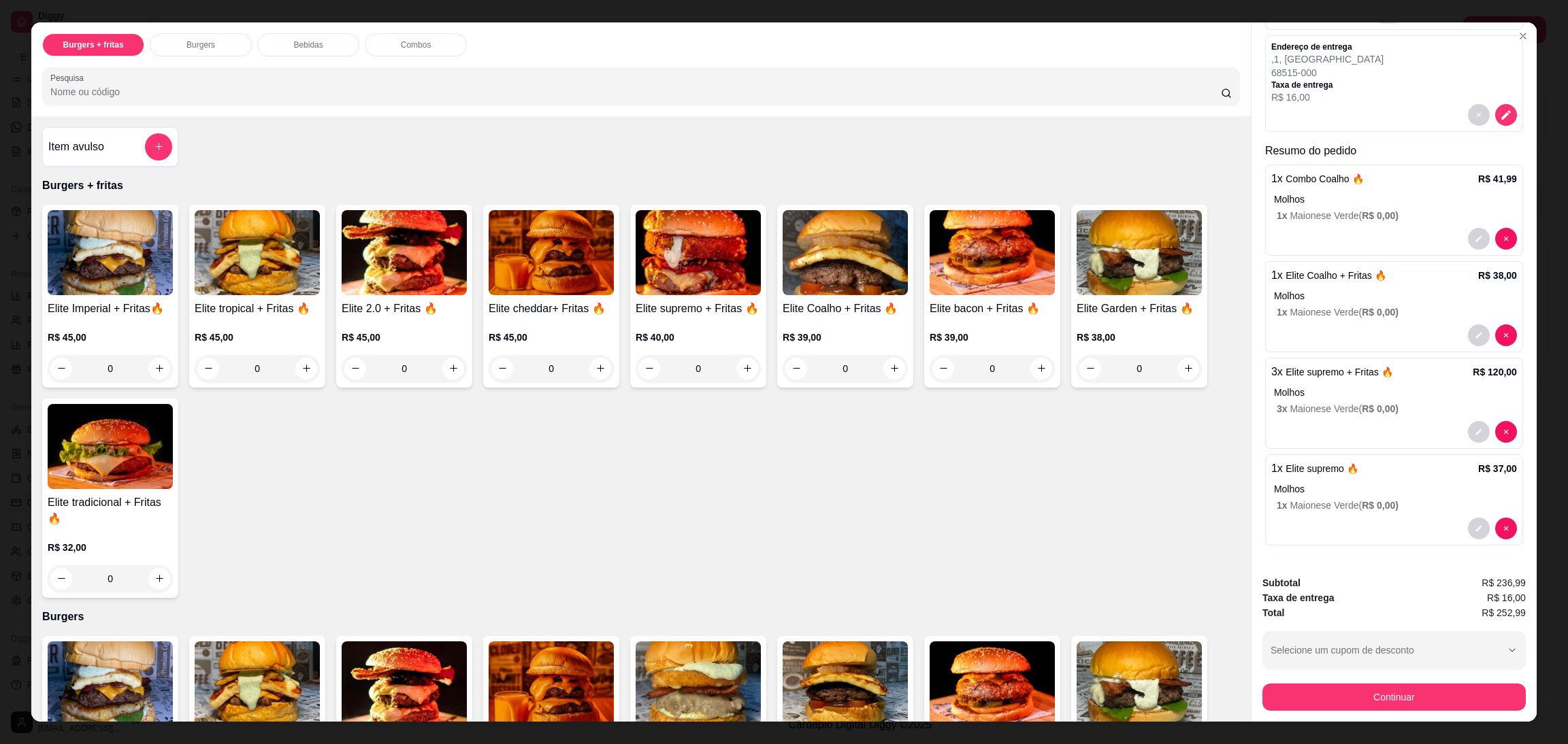
scroll to position [188, 0]
click at [1522, 29] on button "Close" at bounding box center [1523, 36] width 22 height 22
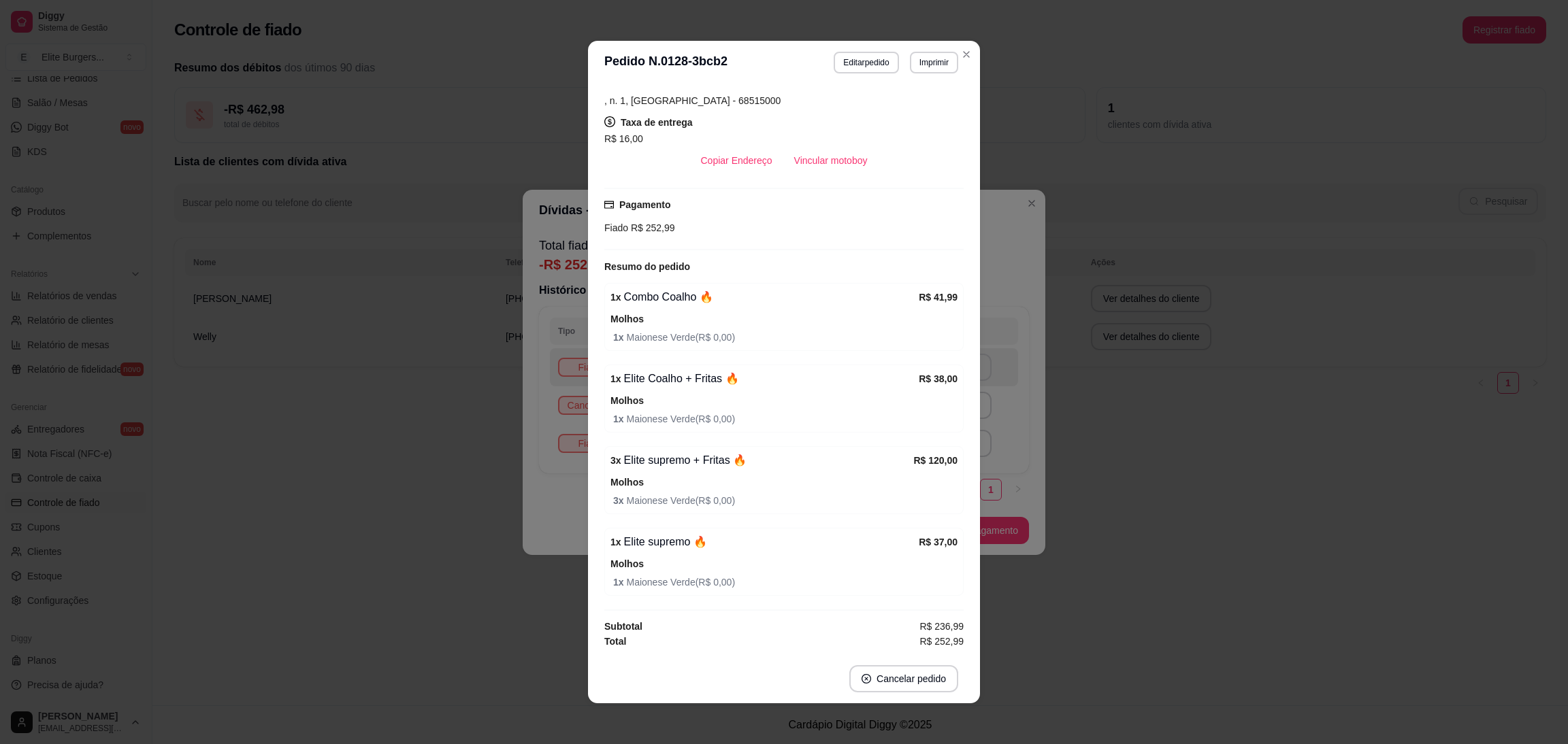
click at [186, 451] on div "**********" at bounding box center [784, 372] width 1568 height 744
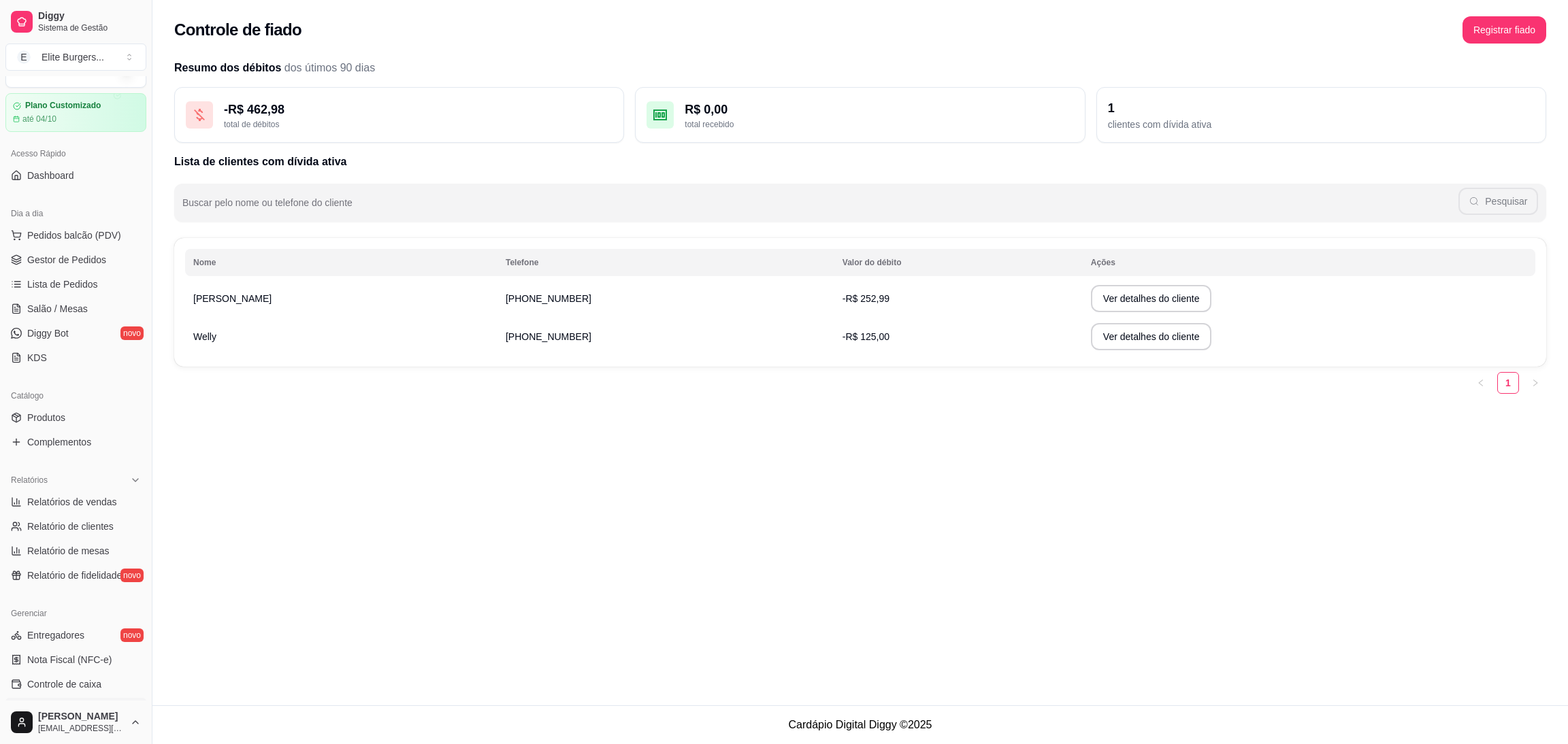
scroll to position [0, 0]
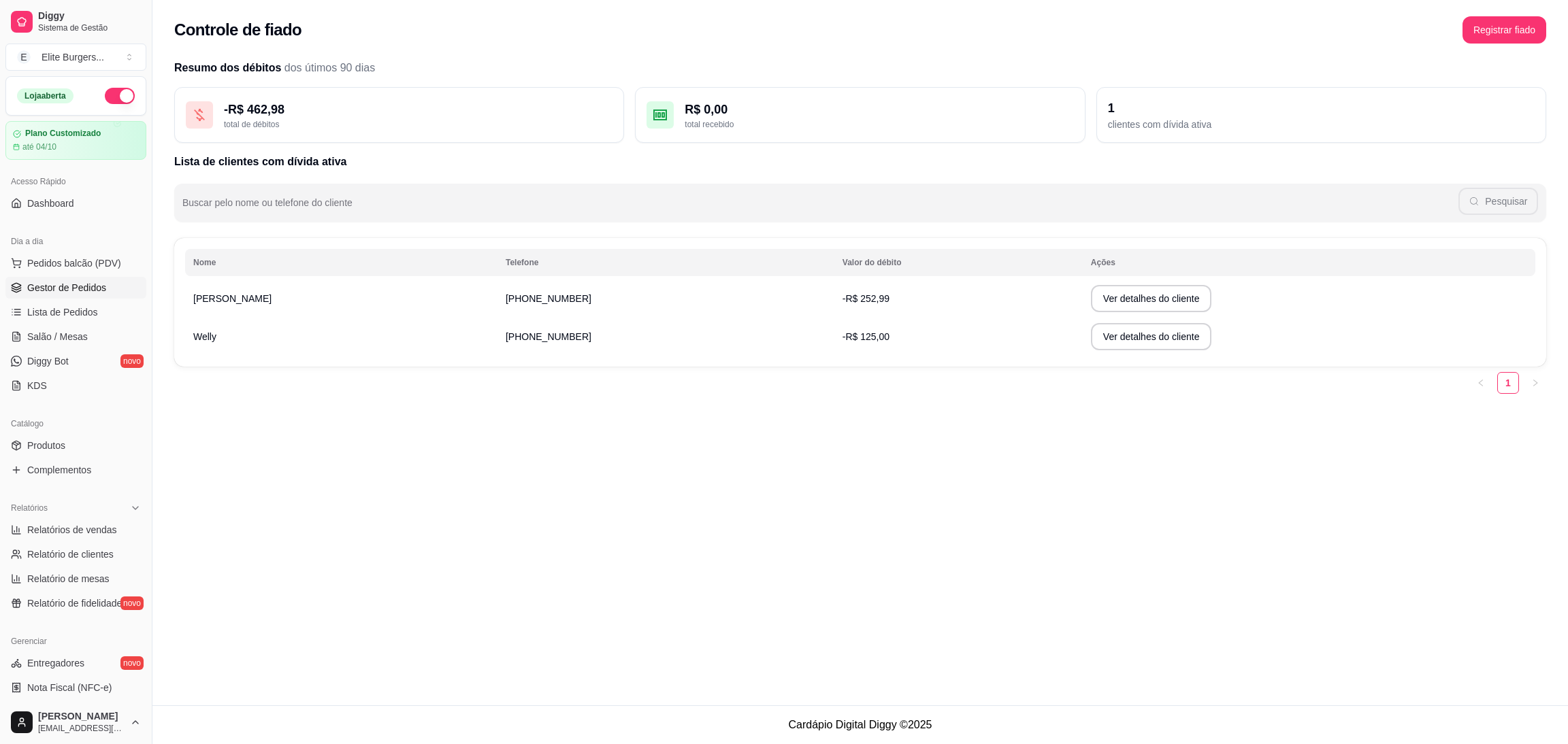
click at [95, 284] on span "Gestor de Pedidos" at bounding box center [67, 287] width 79 height 14
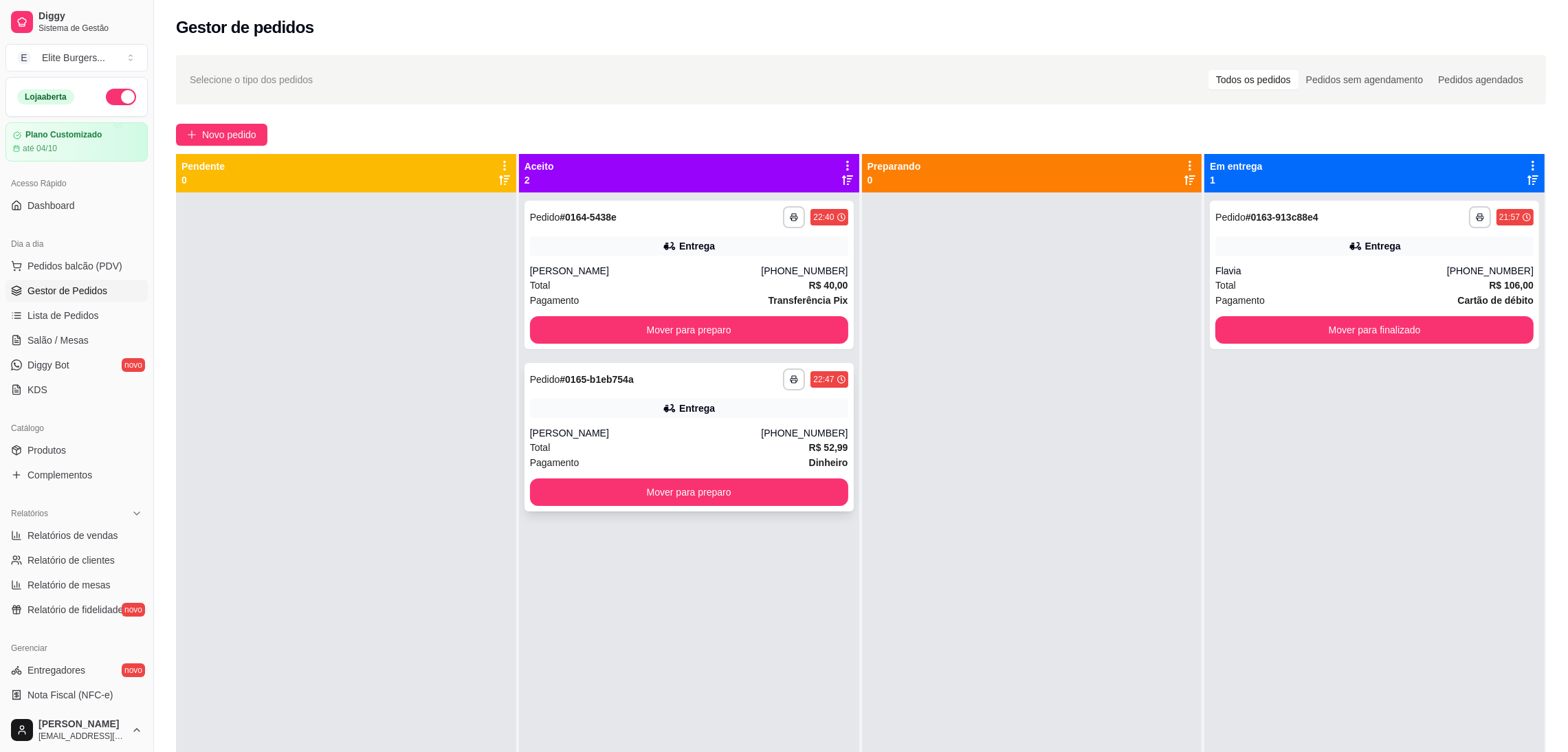
click at [626, 437] on div "[PERSON_NAME]" at bounding box center [645, 433] width 231 height 14
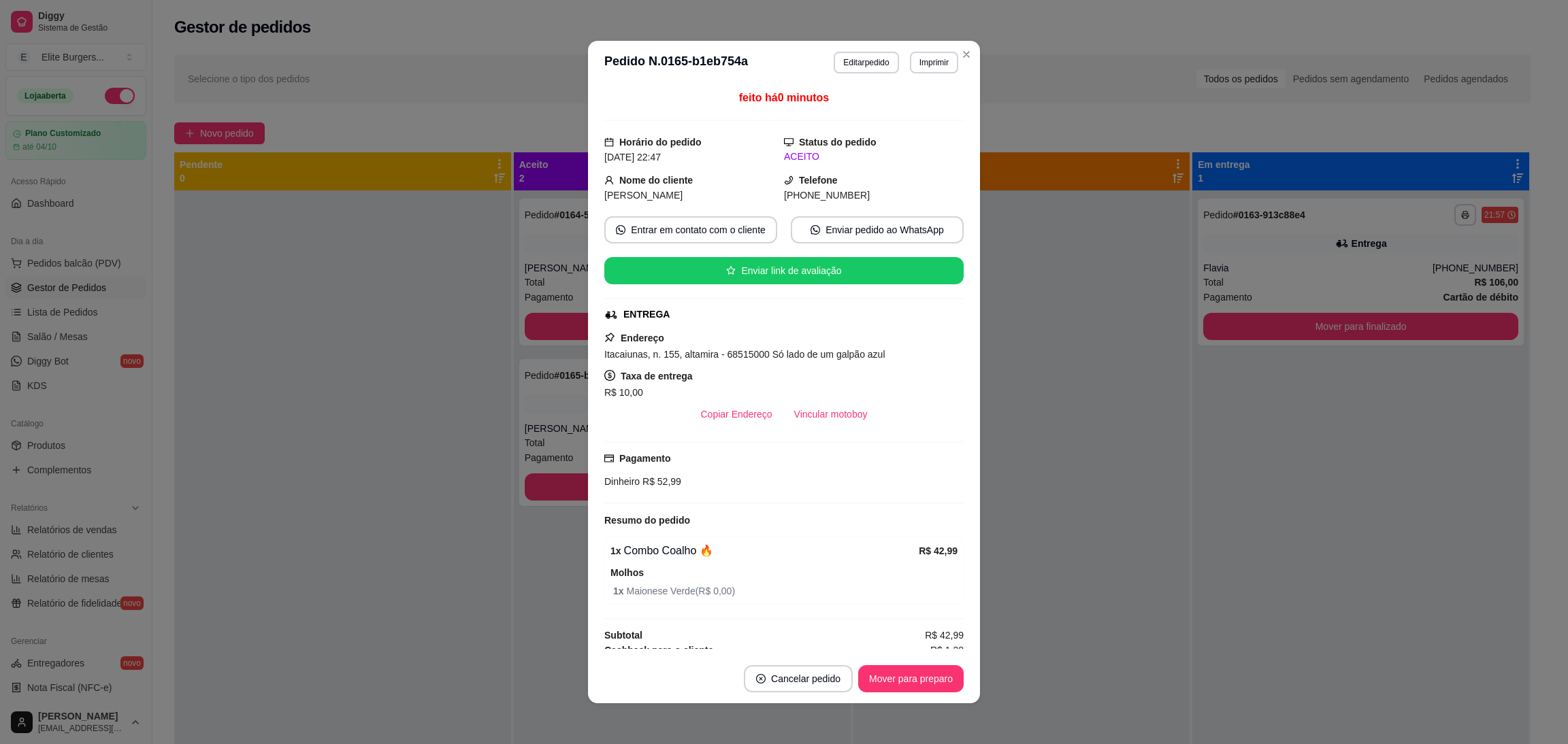
scroll to position [26, 0]
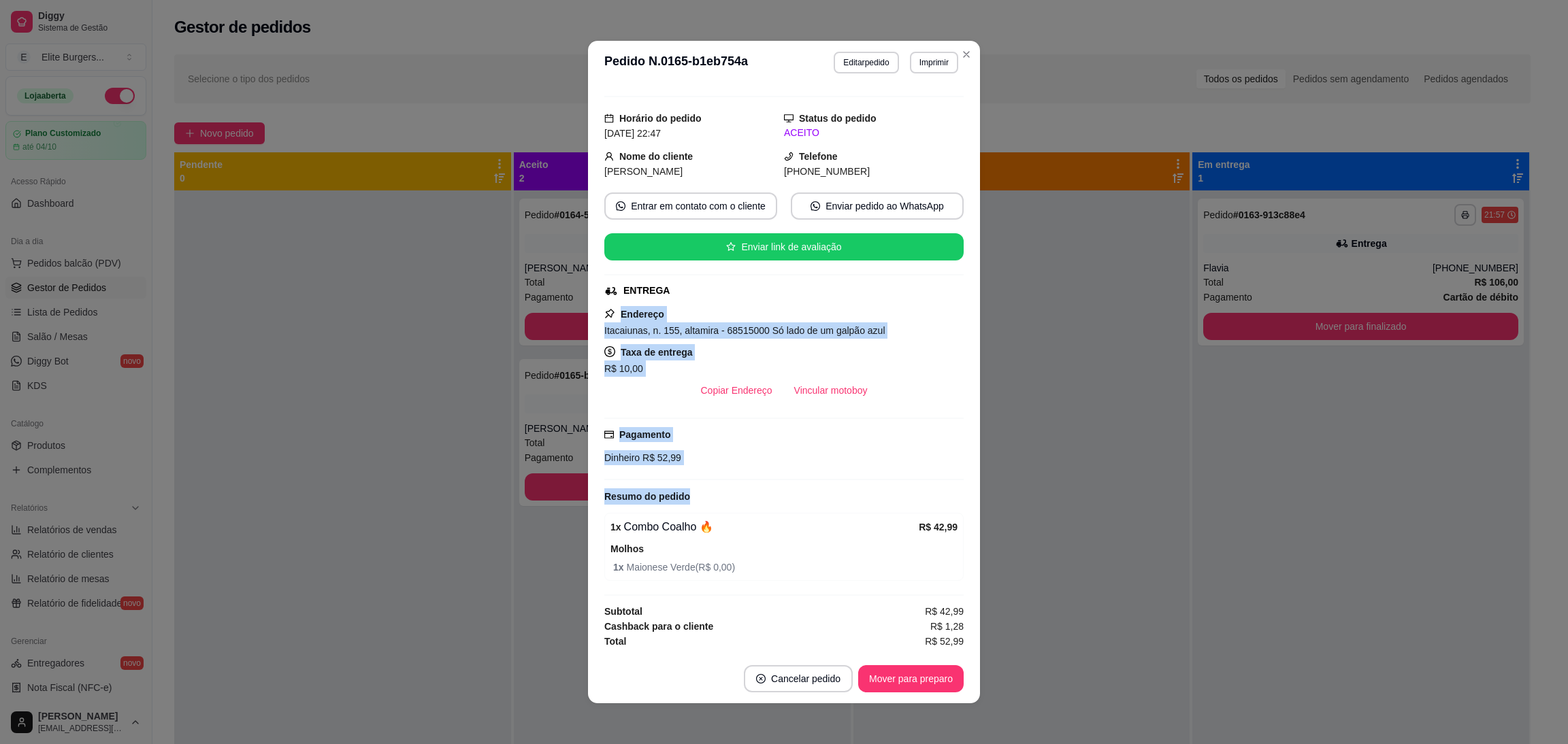
drag, startPoint x: 938, startPoint y: 487, endPoint x: 1010, endPoint y: 285, distance: 214.4
click at [1010, 285] on div "**********" at bounding box center [784, 372] width 1568 height 744
click at [877, 363] on div "R$ 10,00" at bounding box center [784, 369] width 359 height 16
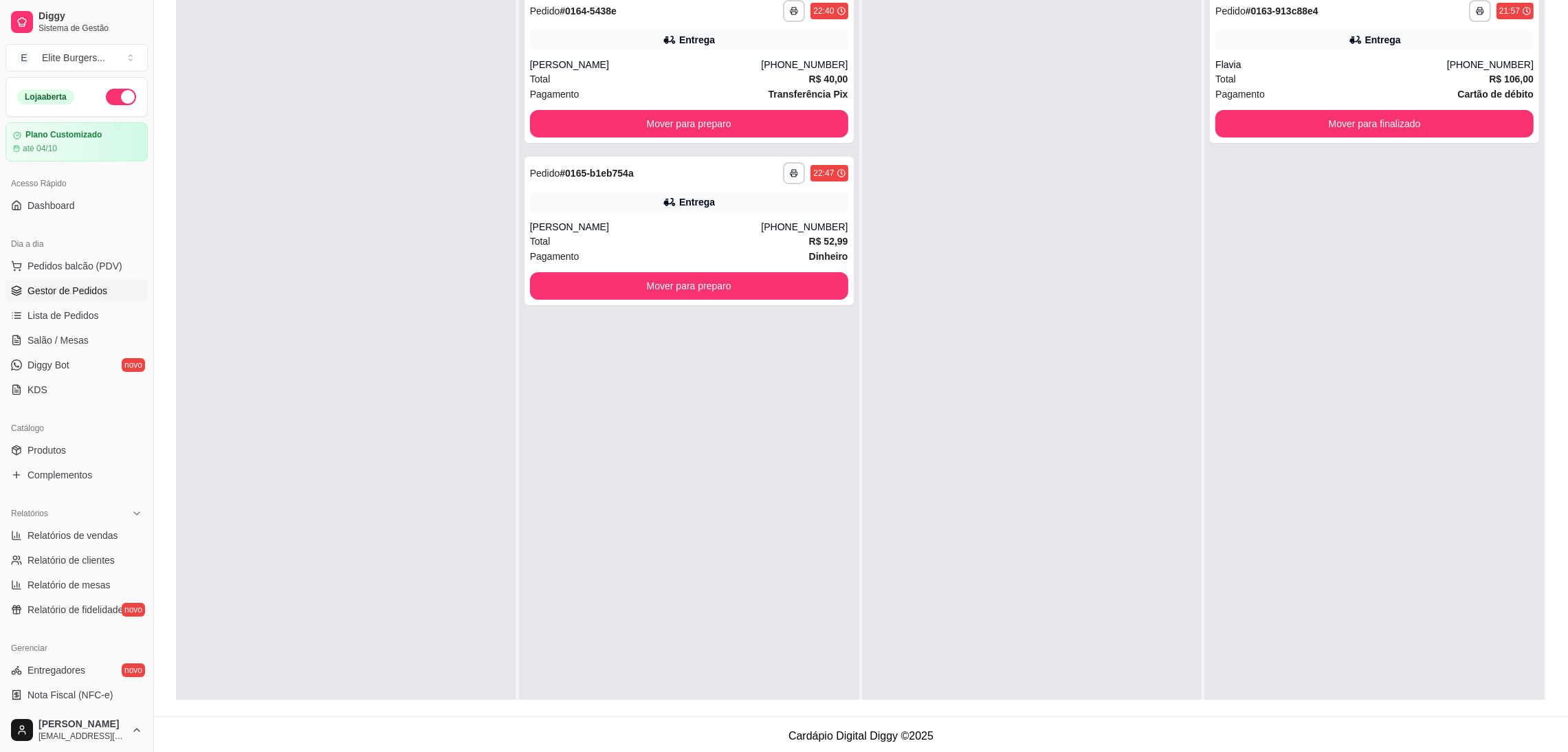
scroll to position [209, 0]
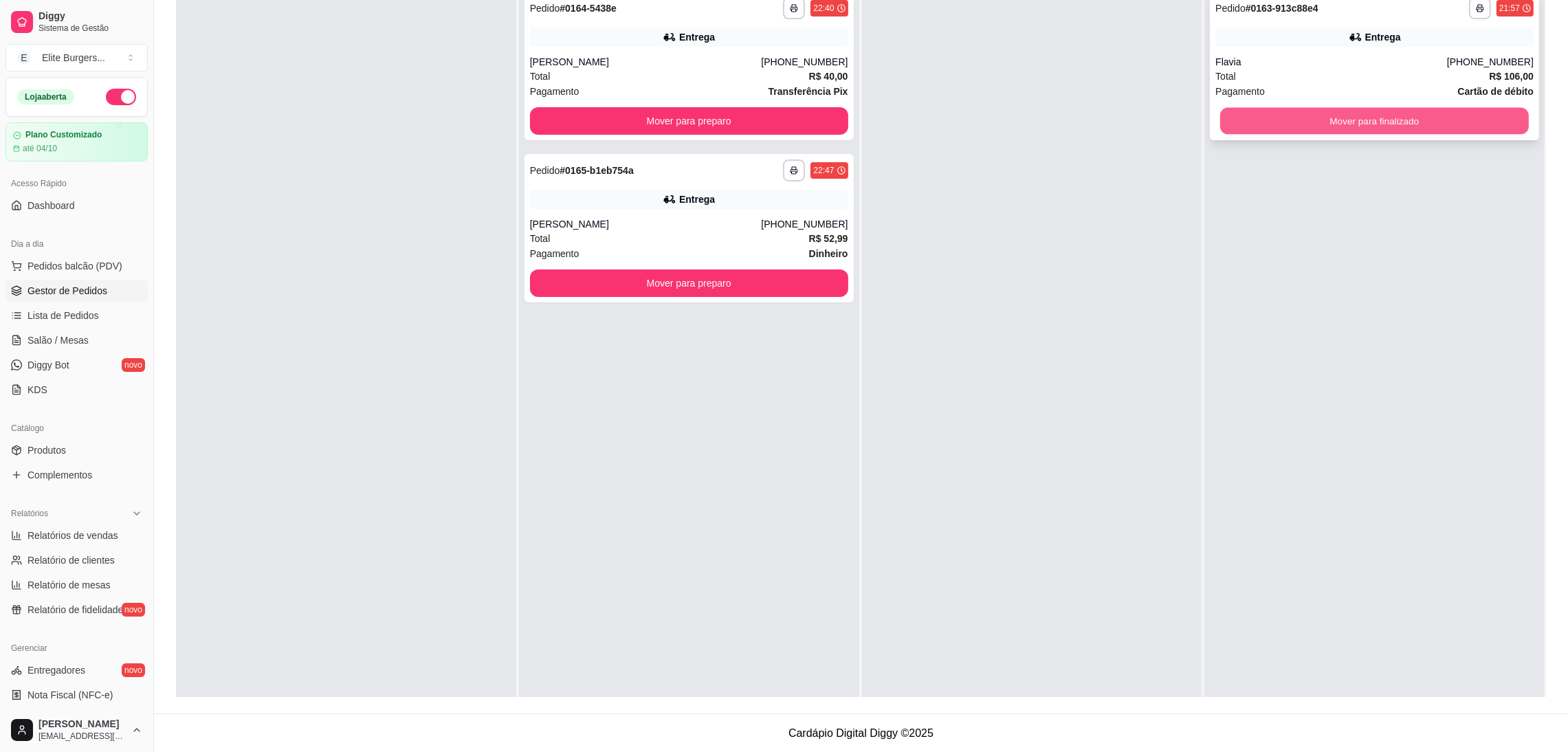
click at [1445, 124] on button "Mover para finalizado" at bounding box center [1375, 121] width 309 height 27
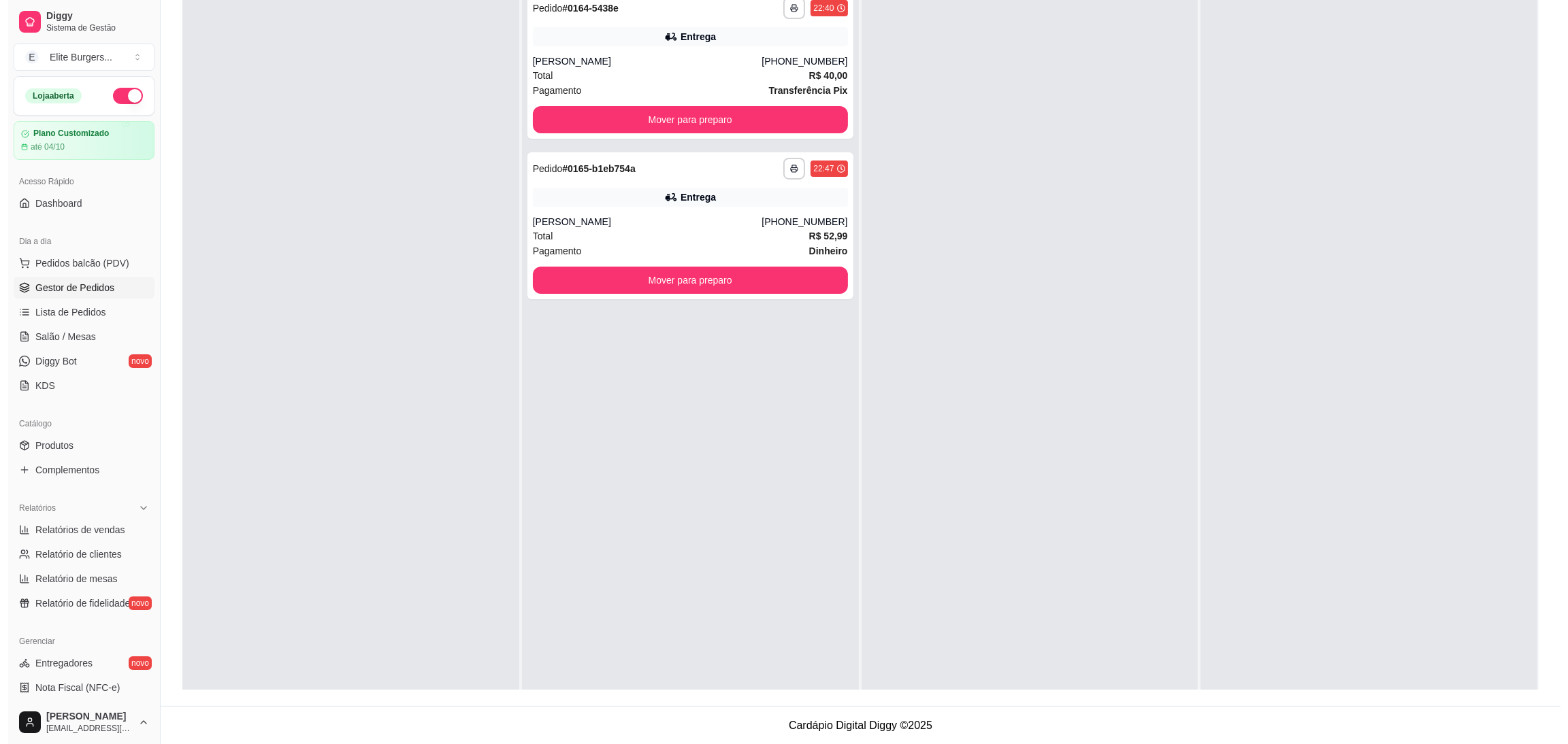
scroll to position [0, 0]
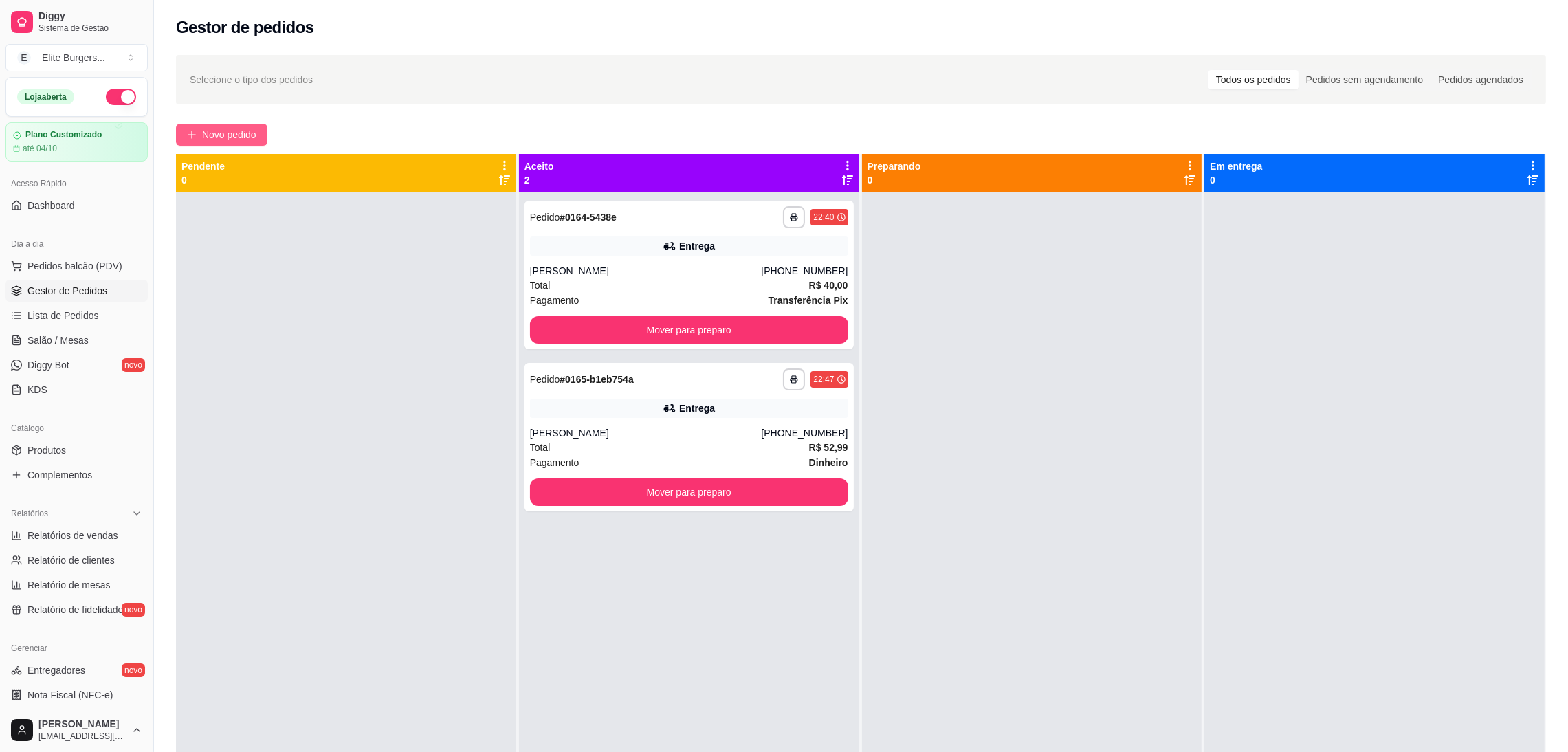
click at [222, 123] on button "Novo pedido" at bounding box center [221, 135] width 91 height 22
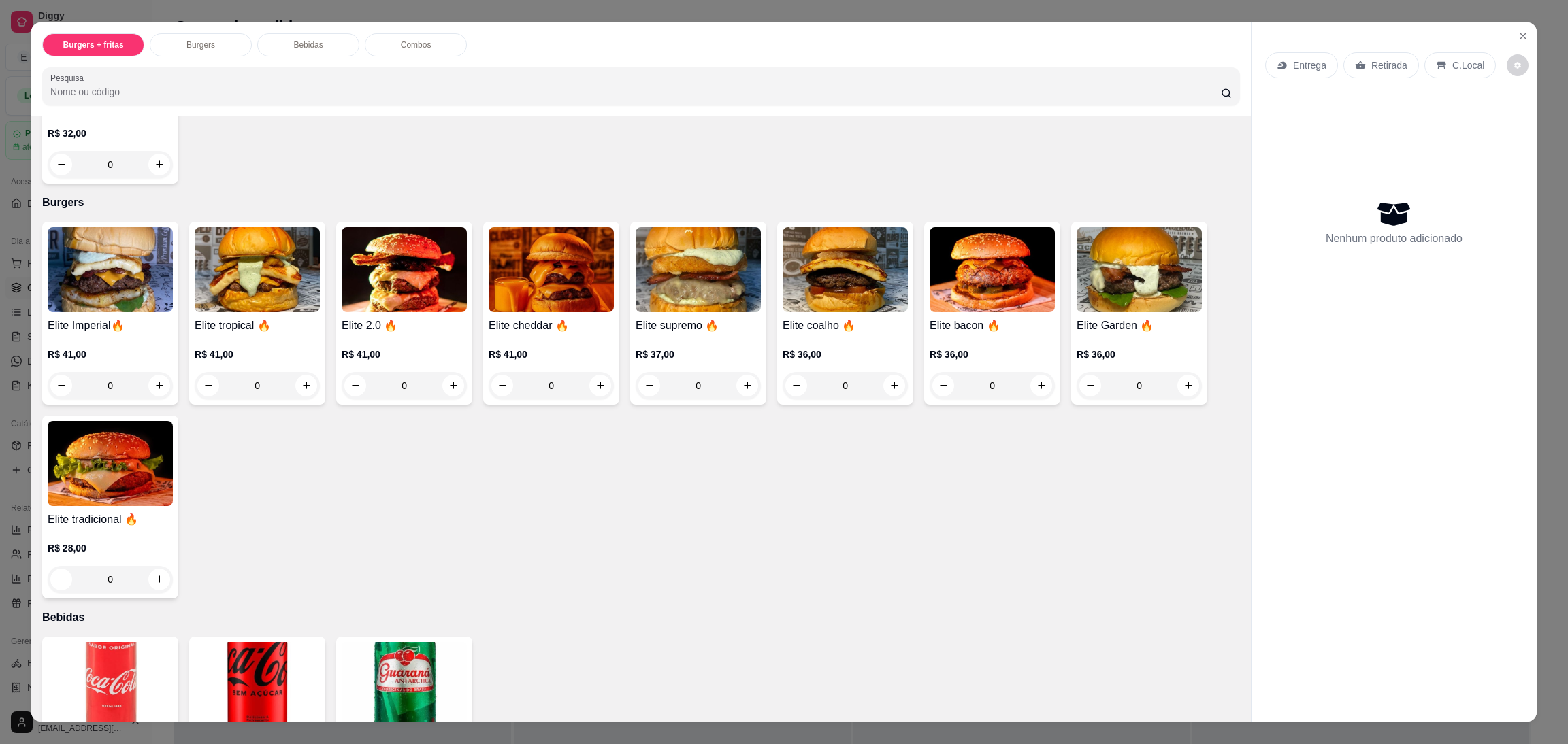
scroll to position [415, 0]
